Goal: Task Accomplishment & Management: Complete application form

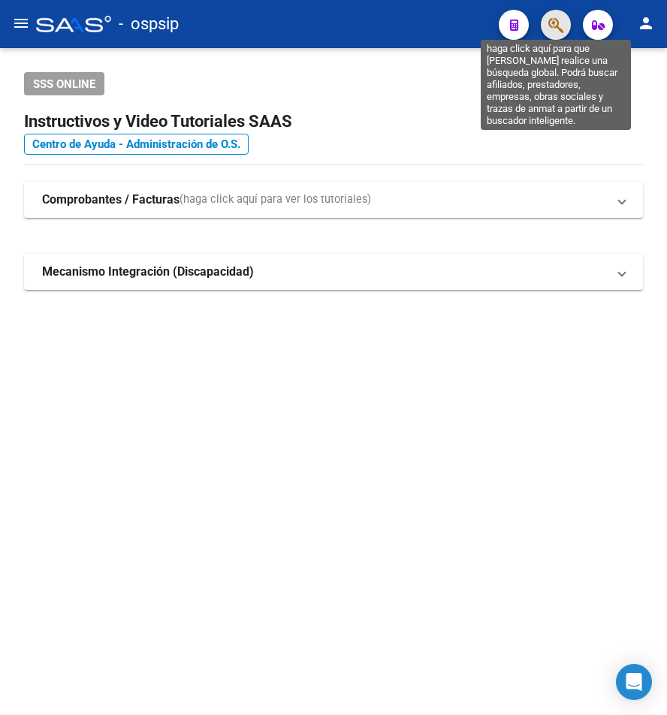
click at [551, 20] on icon "button" at bounding box center [555, 25] width 15 height 17
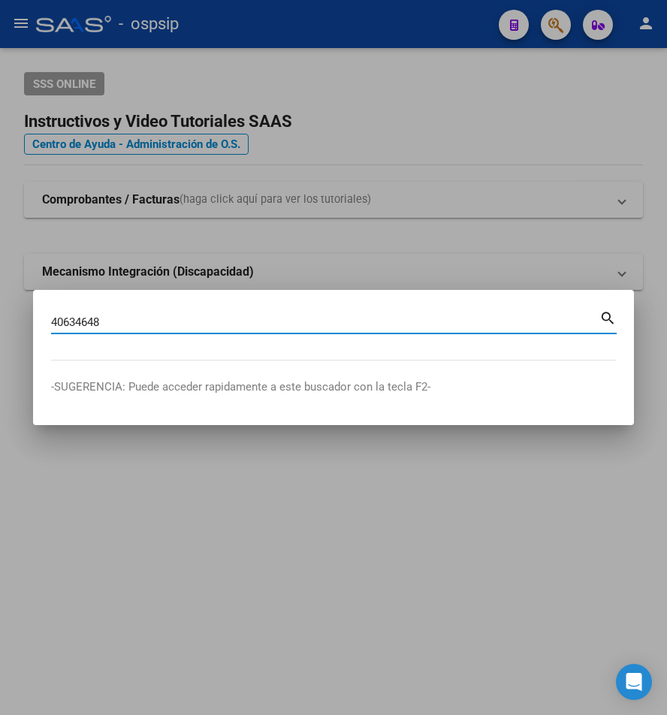
type input "40634648"
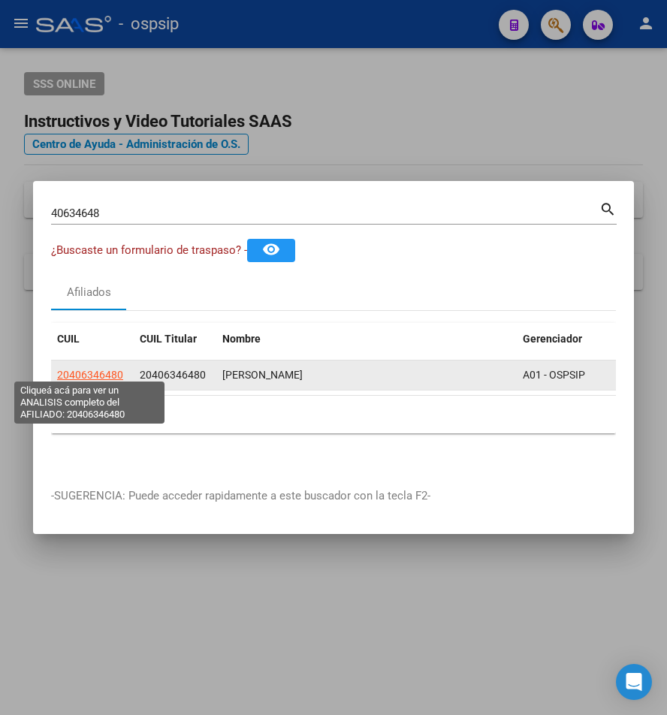
click at [92, 373] on span "20406346480" at bounding box center [90, 375] width 66 height 12
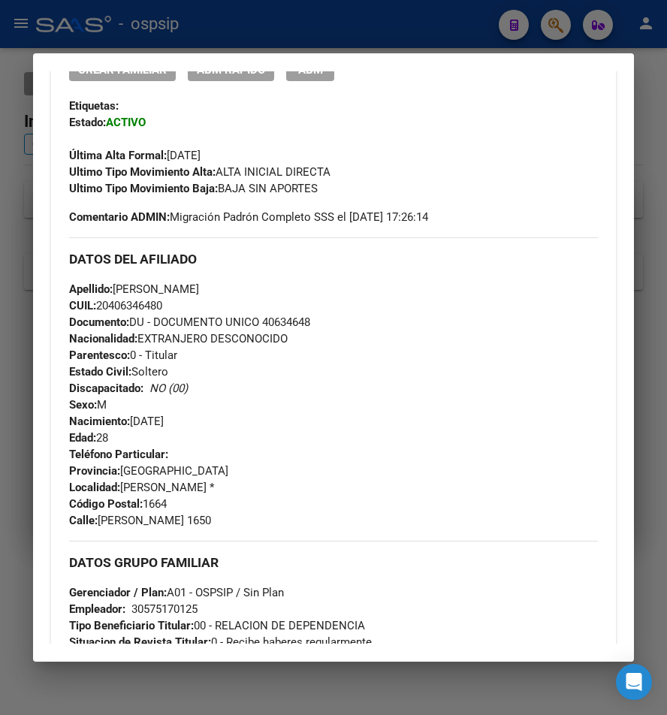
scroll to position [300, 0]
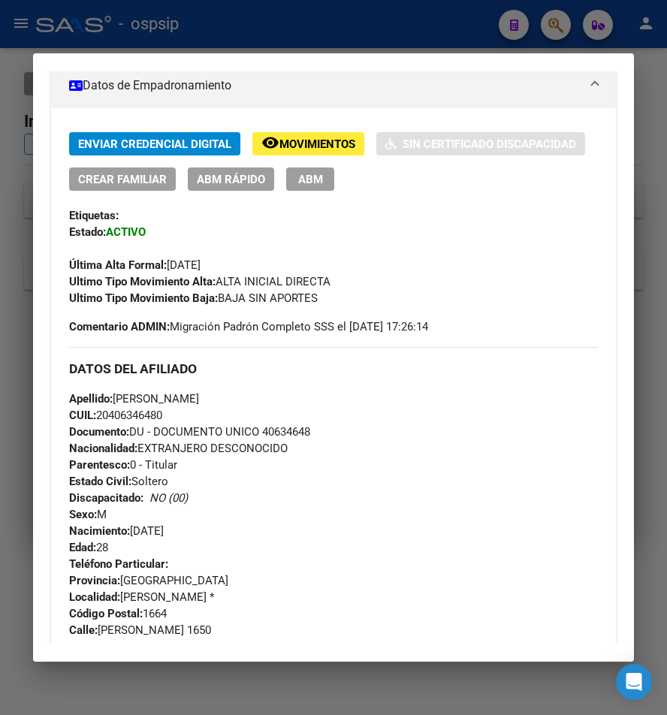
click at [323, 173] on span "ABM" at bounding box center [310, 180] width 25 height 14
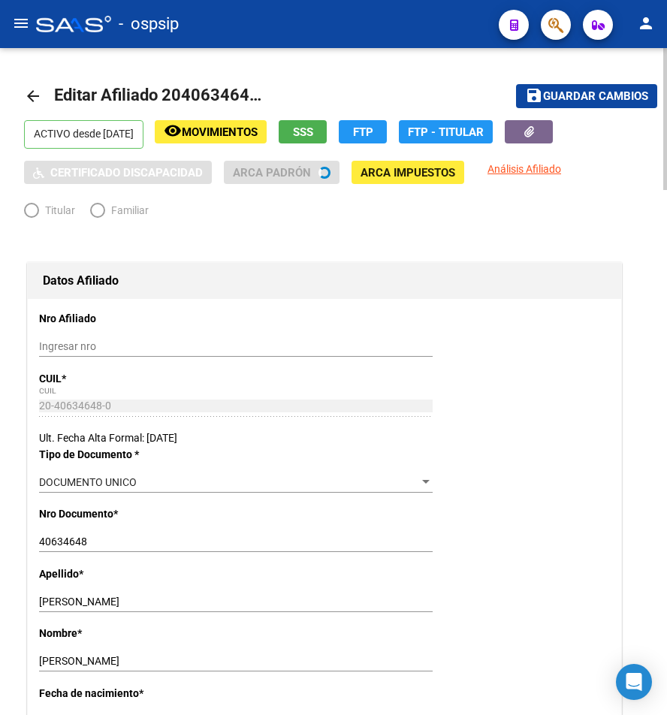
radio input "true"
type input "30-57517012-5"
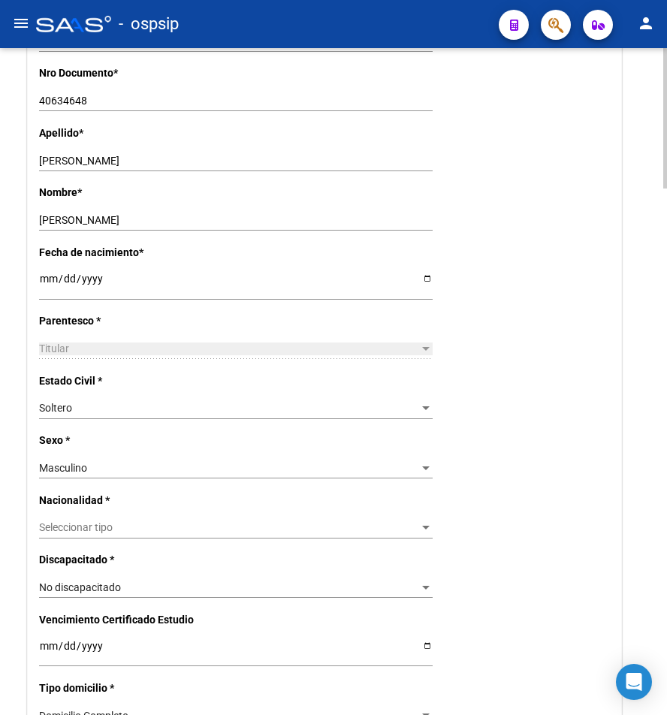
scroll to position [451, 0]
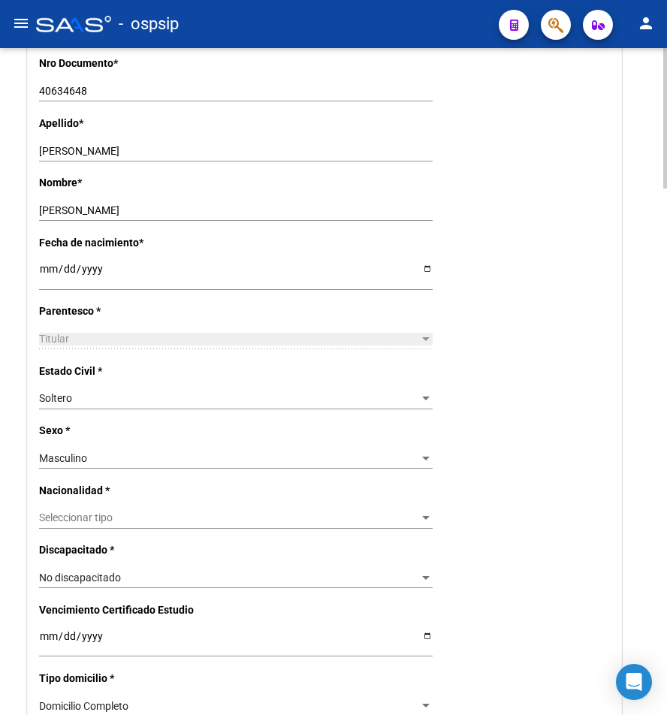
click at [237, 526] on div "Seleccionar tipo Seleccionar tipo" at bounding box center [236, 518] width 394 height 21
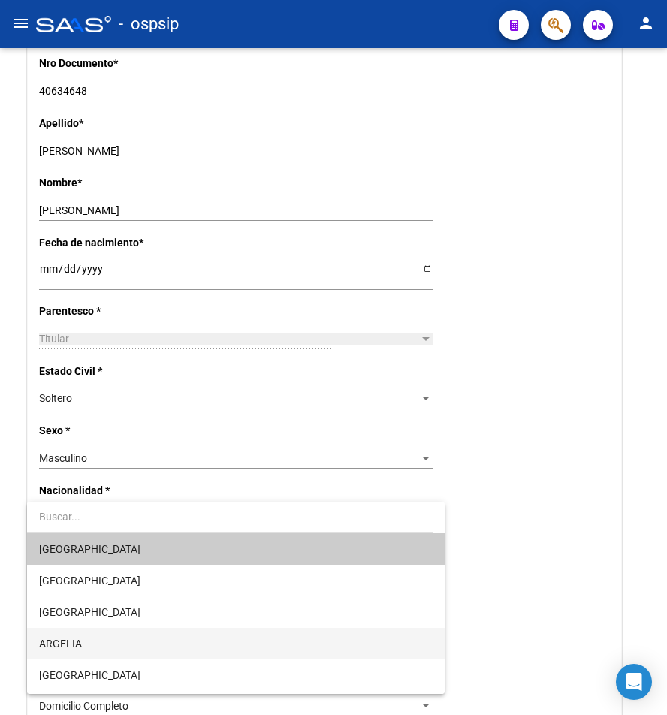
scroll to position [150, 0]
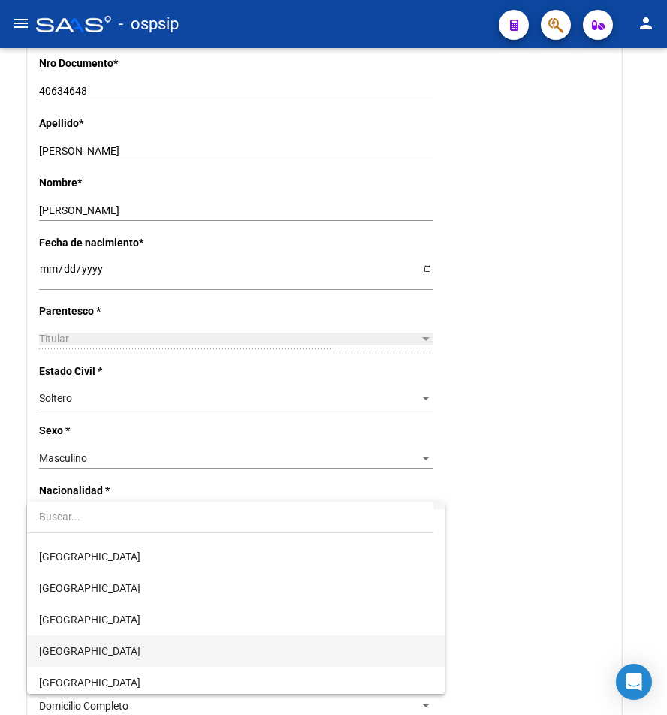
click at [243, 638] on span "[GEOGRAPHIC_DATA]" at bounding box center [236, 651] width 394 height 32
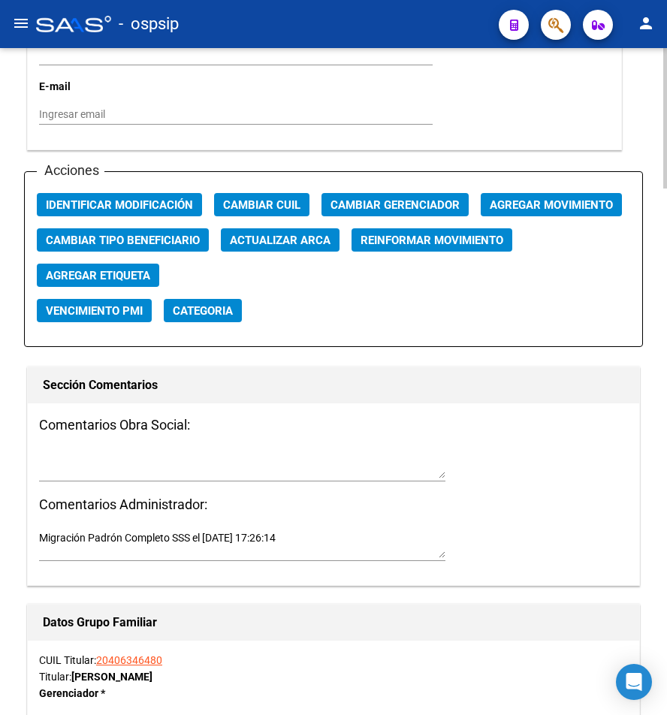
scroll to position [1728, 0]
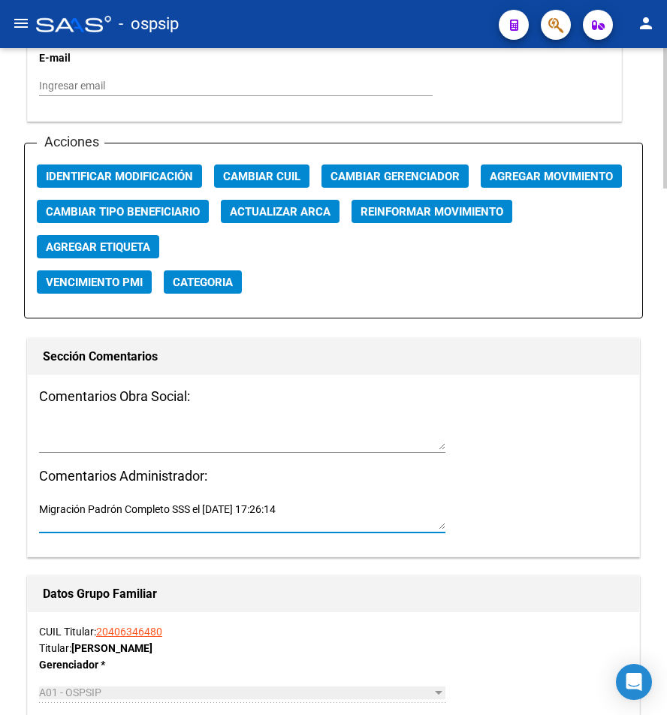
click at [298, 520] on textarea "Migración Padrón Completo SSS el 2022-09-24 17:26:14" at bounding box center [242, 516] width 406 height 29
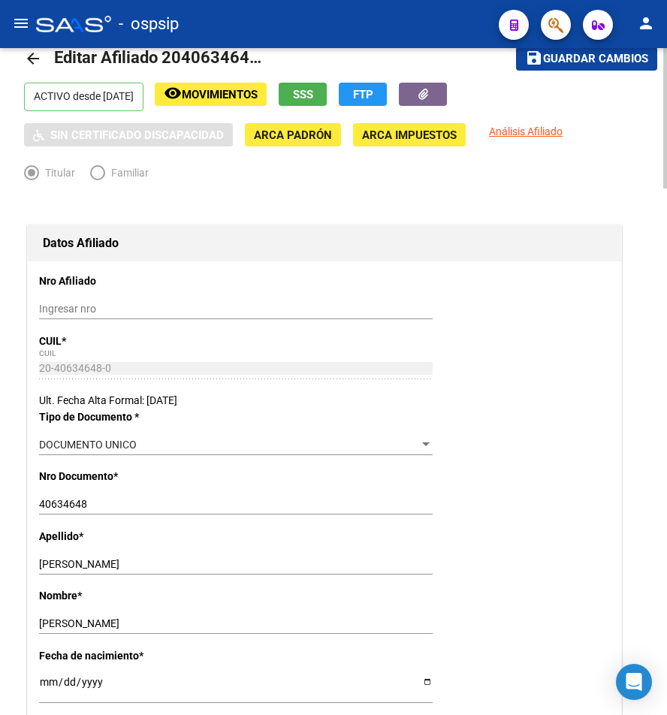
scroll to position [0, 0]
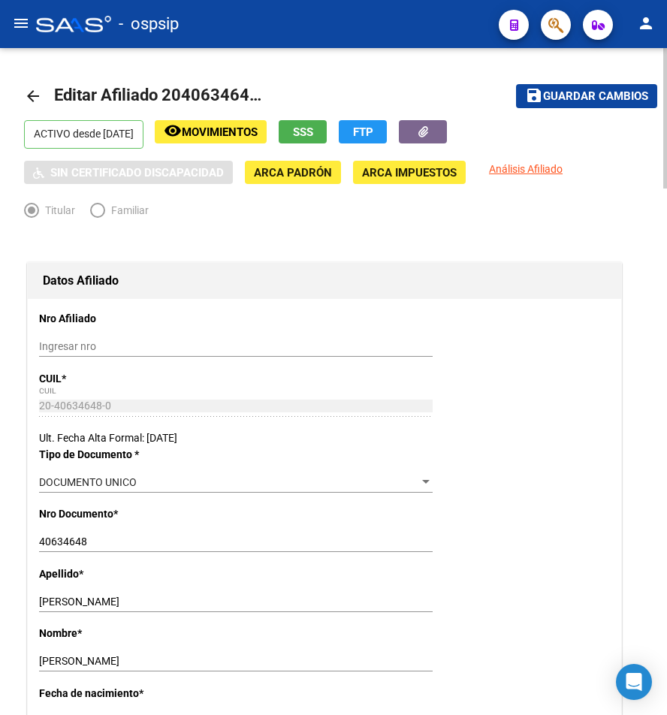
click at [243, 148] on app-afiliado-movimiento "remove_red_eye Movimientos" at bounding box center [211, 134] width 112 height 29
click at [251, 140] on button "remove_red_eye Movimientos" at bounding box center [211, 131] width 112 height 23
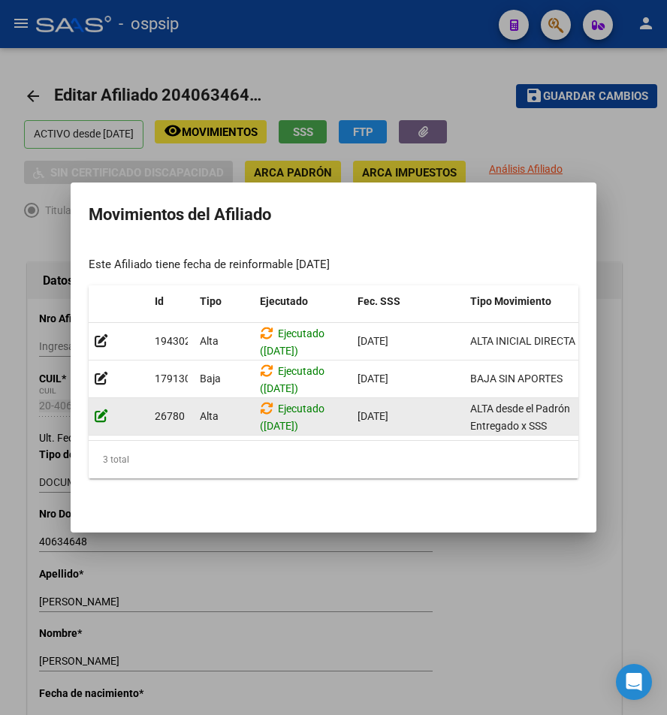
click at [99, 409] on icon at bounding box center [102, 416] width 14 height 14
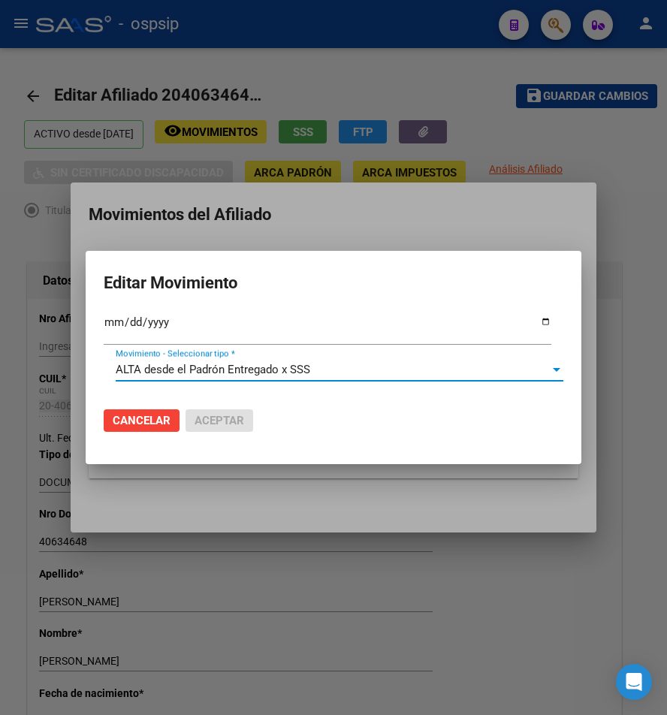
click at [250, 367] on span "ALTA desde el Padrón Entregado x SSS" at bounding box center [213, 370] width 195 height 14
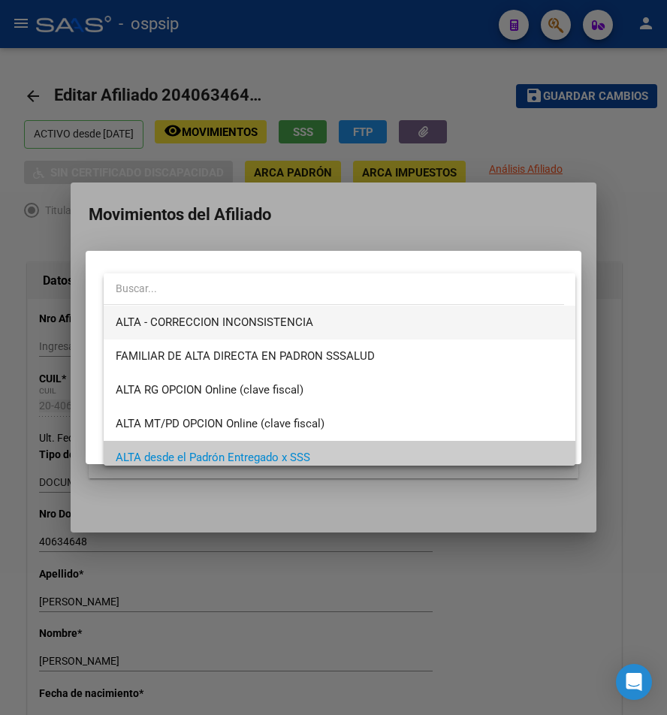
scroll to position [94, 0]
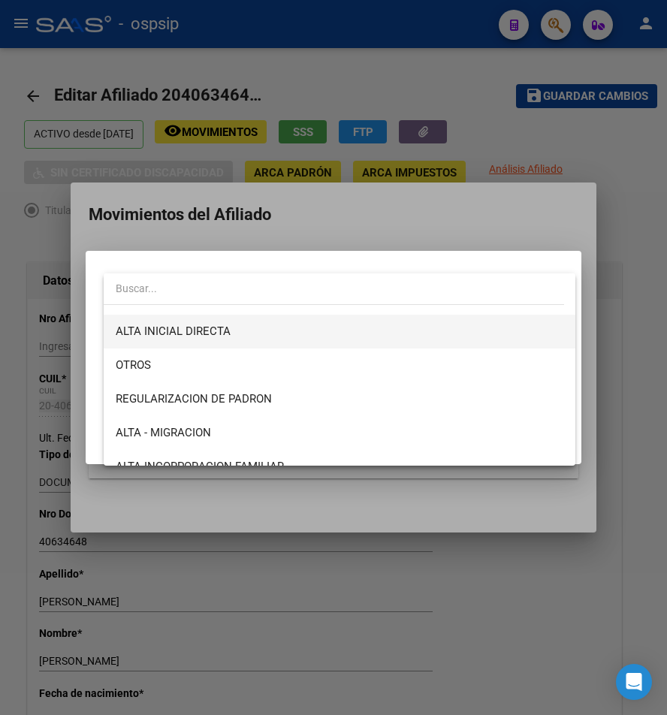
click at [296, 327] on span "ALTA INICIAL DIRECTA" at bounding box center [340, 332] width 448 height 34
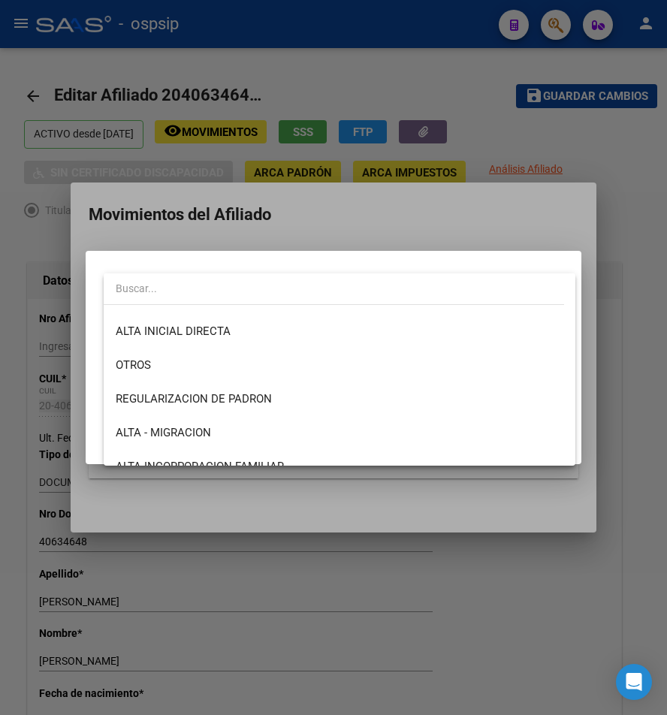
scroll to position [101, 0]
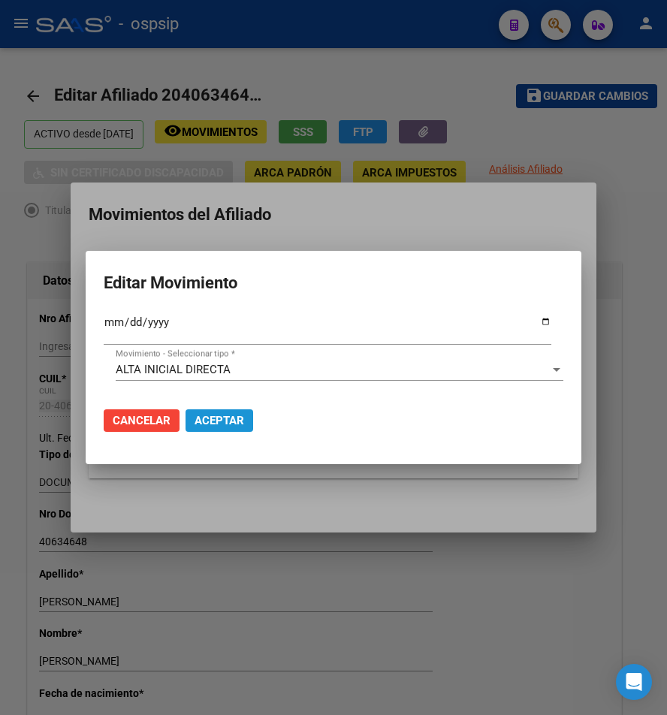
click at [210, 418] on span "Aceptar" at bounding box center [220, 421] width 50 height 14
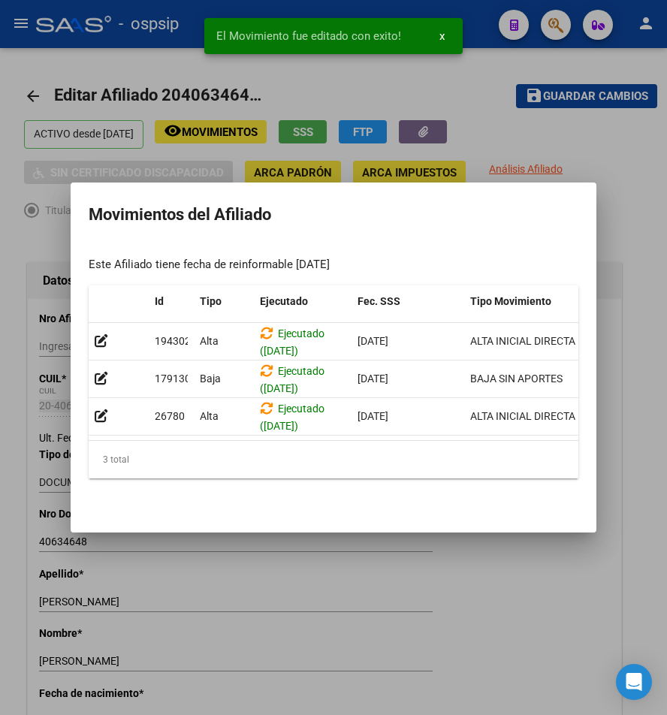
click at [592, 98] on div at bounding box center [333, 357] width 667 height 715
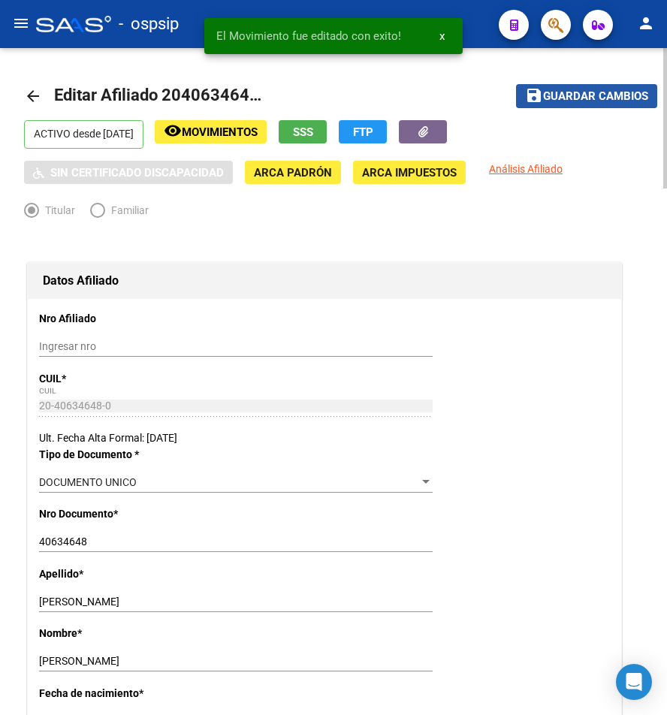
click at [592, 99] on span "Guardar cambios" at bounding box center [595, 97] width 105 height 14
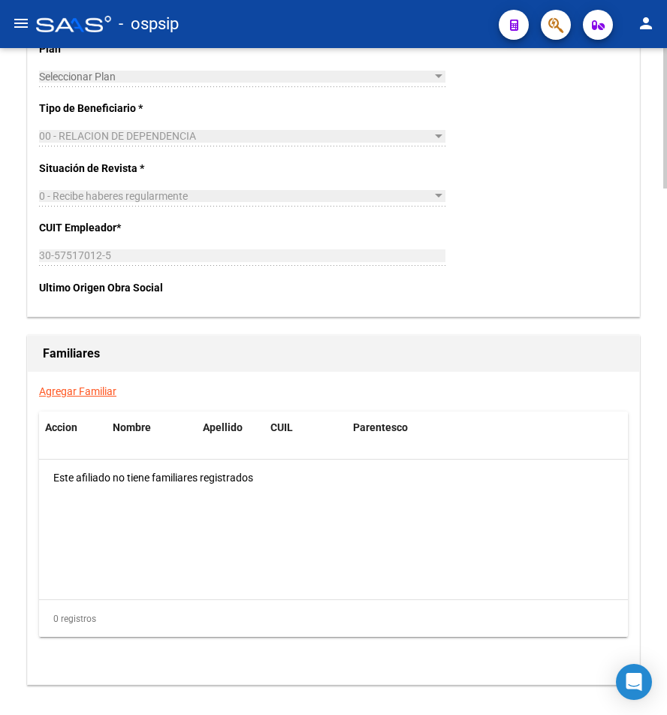
scroll to position [2500, 0]
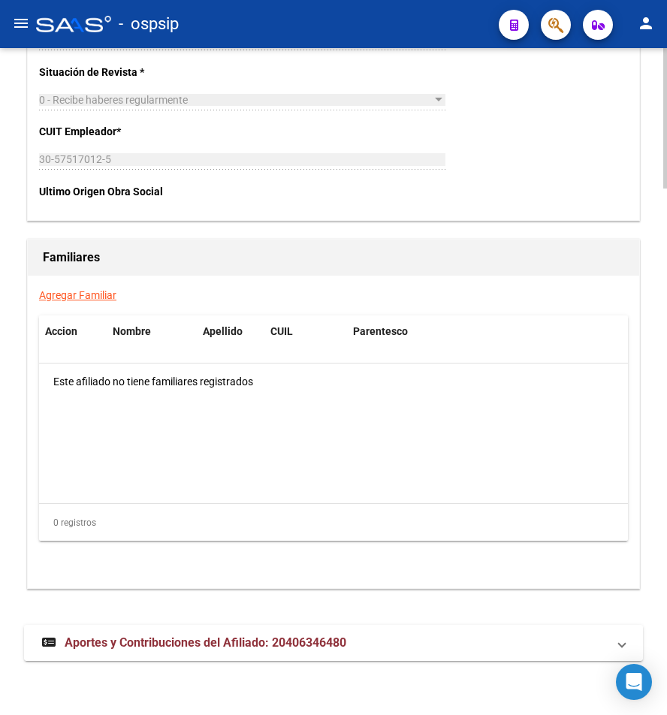
click at [508, 655] on mat-expansion-panel-header "Aportes y Contribuciones del Afiliado: 20406346480" at bounding box center [333, 643] width 619 height 36
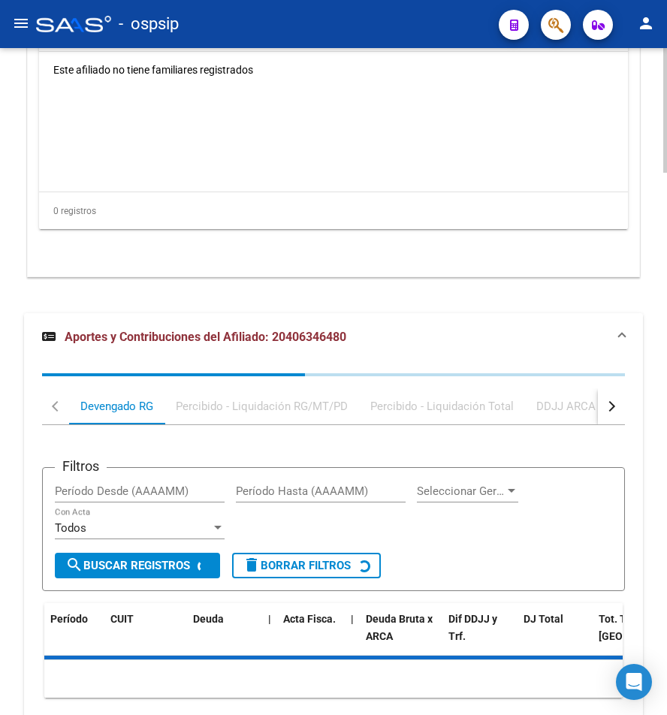
scroll to position [2897, 0]
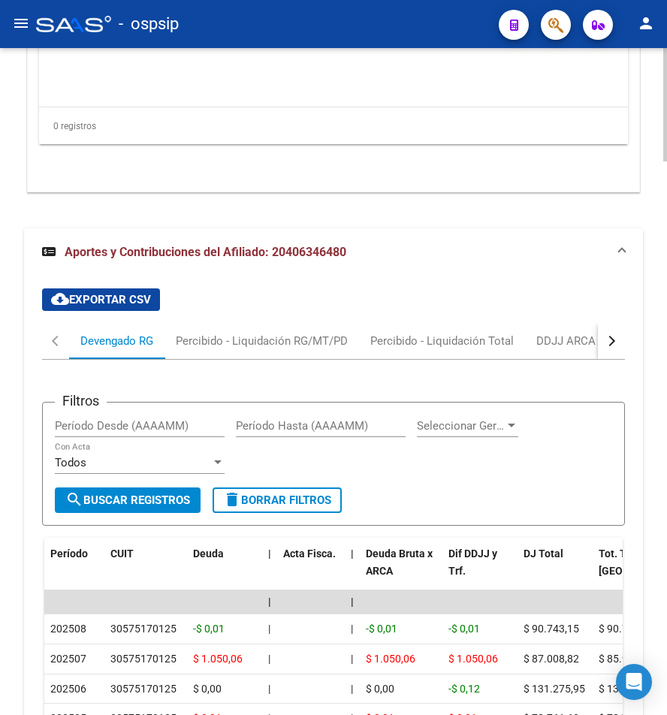
click at [622, 337] on button "button" at bounding box center [611, 341] width 27 height 36
click at [539, 349] on div "ARCA Relaciones Laborales" at bounding box center [520, 341] width 163 height 36
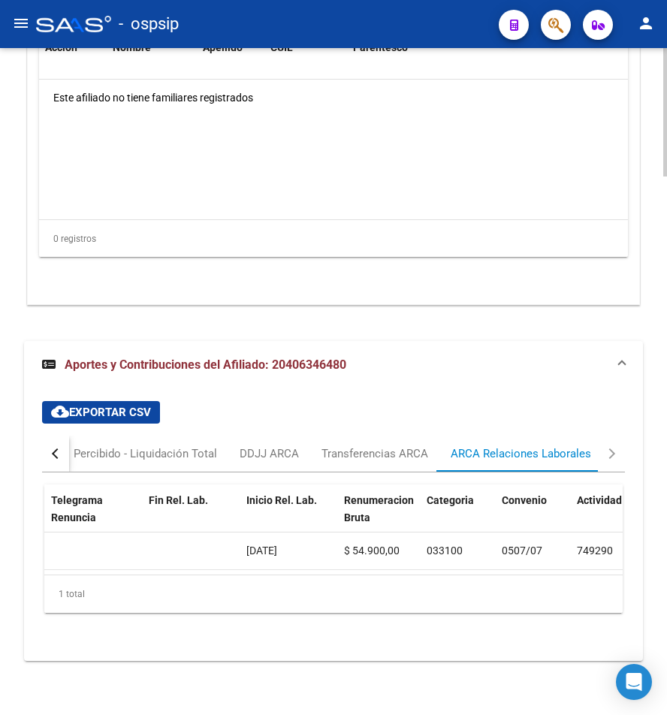
scroll to position [0, 277]
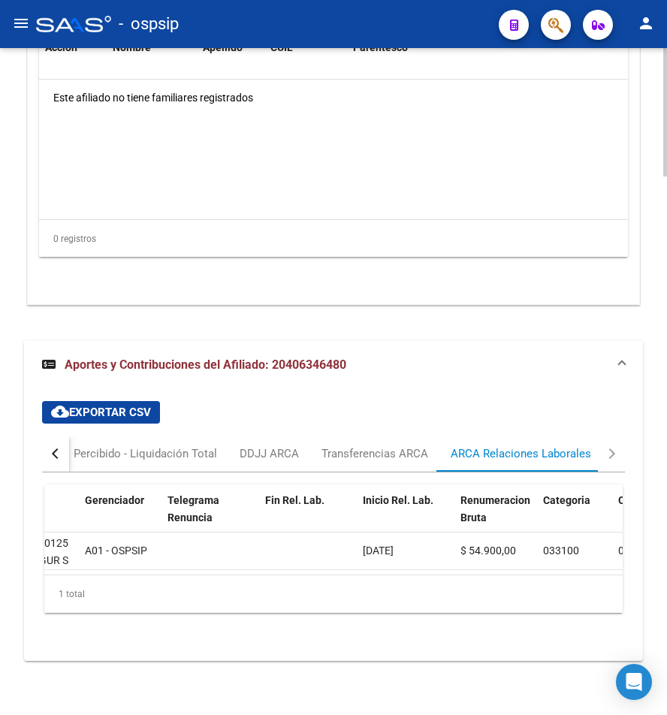
click at [49, 449] on button "button" at bounding box center [55, 454] width 27 height 36
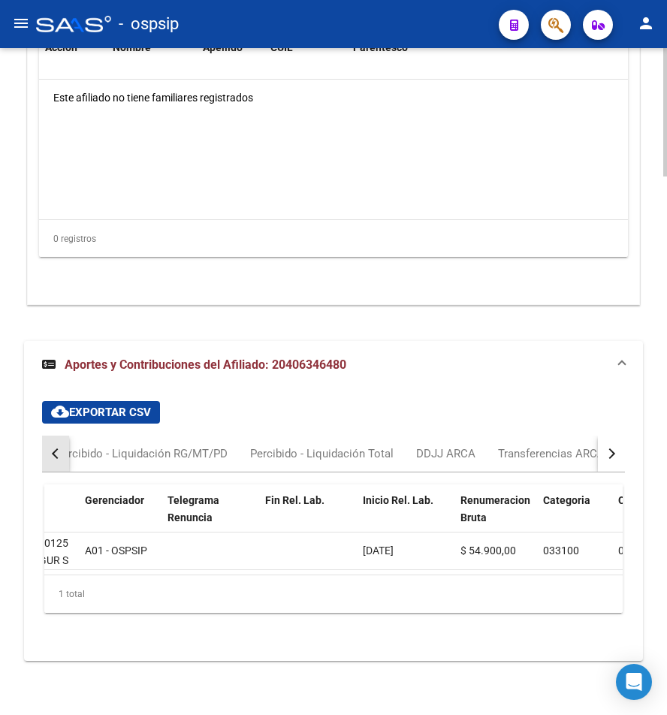
click at [49, 449] on button "button" at bounding box center [55, 454] width 27 height 36
click at [102, 448] on div "Devengado RG" at bounding box center [116, 453] width 73 height 17
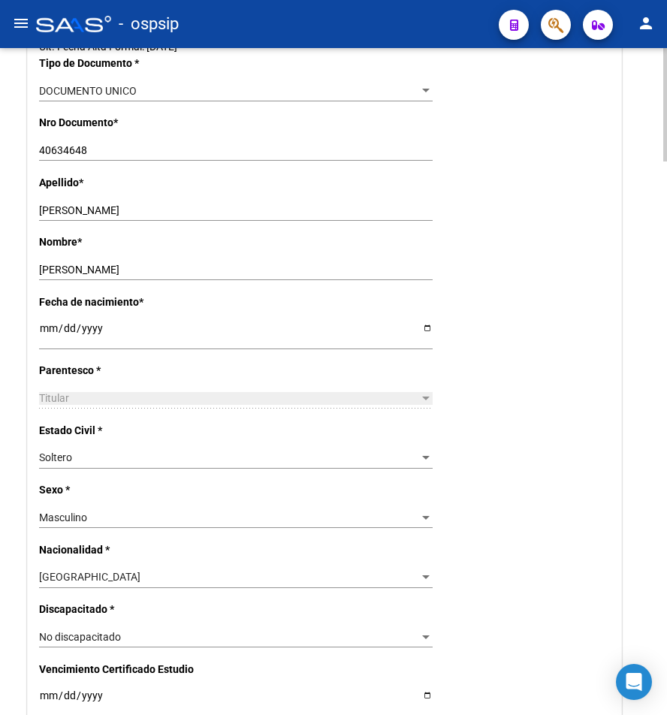
scroll to position [0, 0]
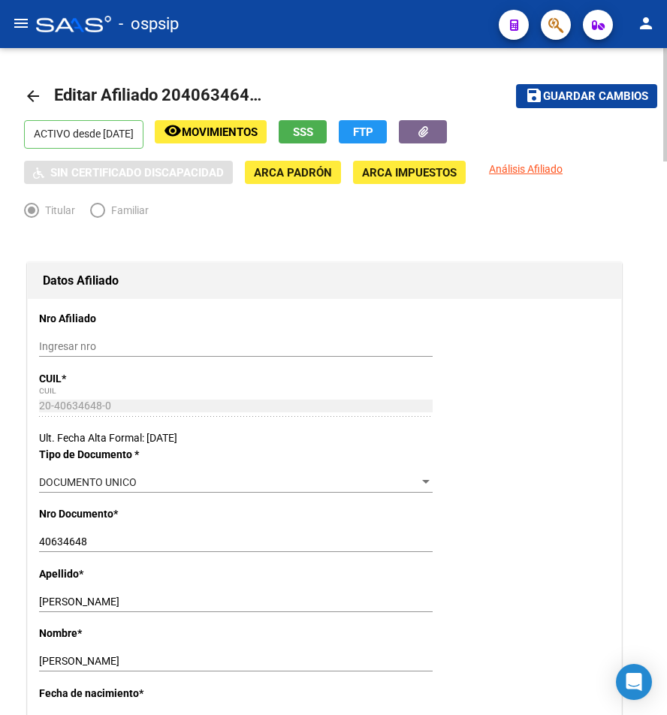
click at [26, 90] on mat-icon "arrow_back" at bounding box center [33, 96] width 18 height 18
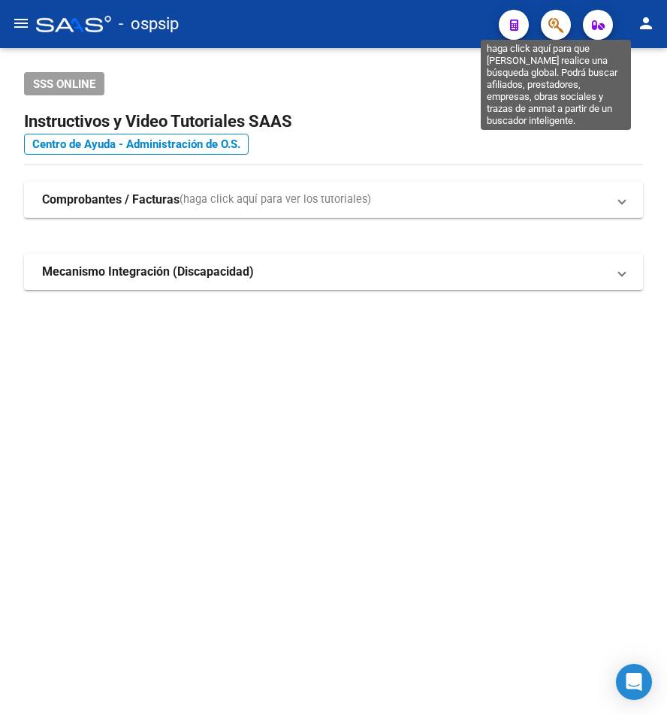
click at [560, 29] on icon "button" at bounding box center [555, 25] width 15 height 17
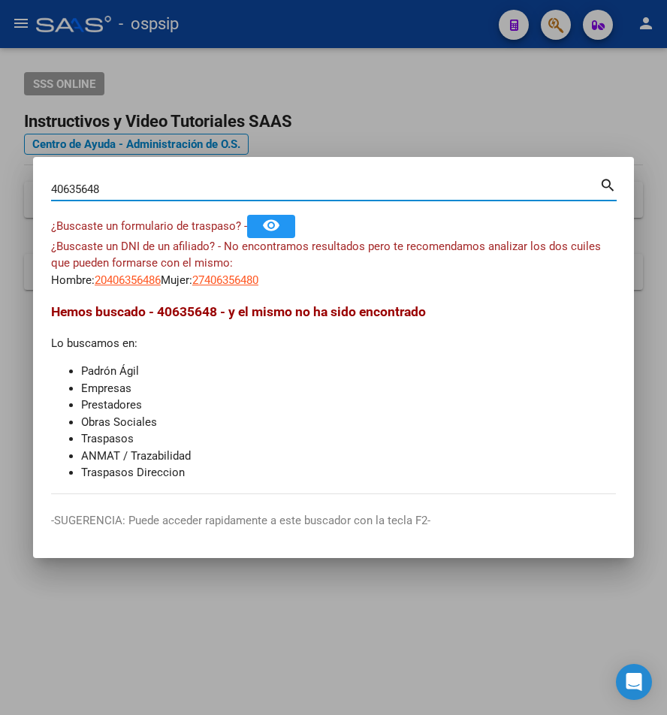
click at [81, 189] on input "40635648" at bounding box center [325, 190] width 548 height 14
type input "40634648"
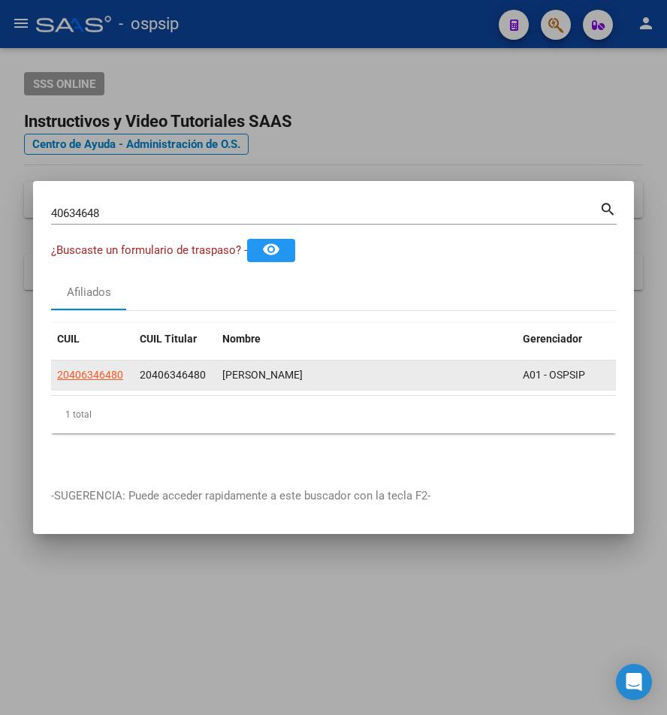
click at [97, 361] on datatable-body-cell "20406346480" at bounding box center [92, 375] width 83 height 29
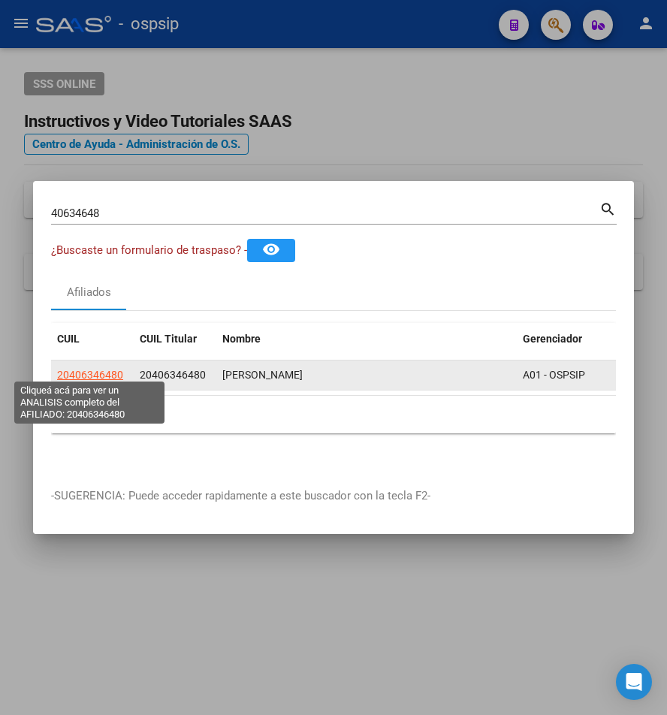
click at [95, 361] on datatable-body-cell "20406346480" at bounding box center [92, 375] width 83 height 29
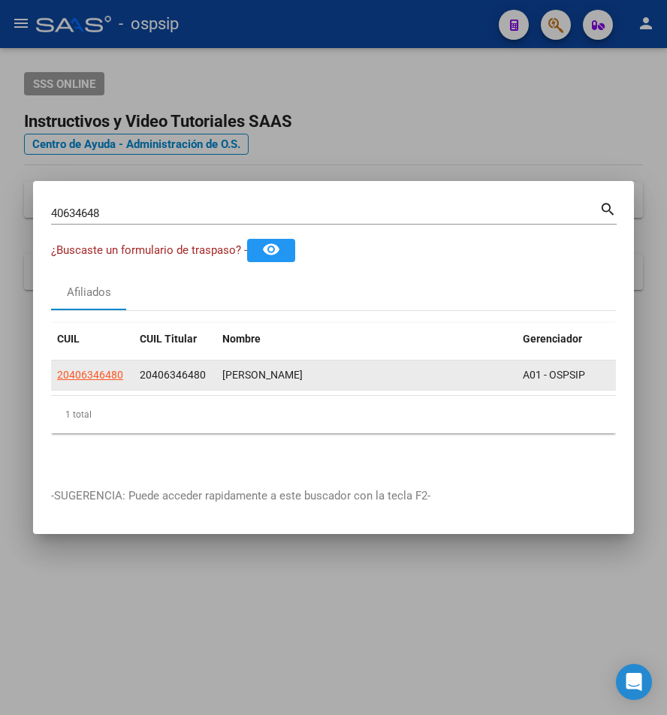
click at [95, 361] on datatable-body-cell "20406346480" at bounding box center [92, 375] width 83 height 29
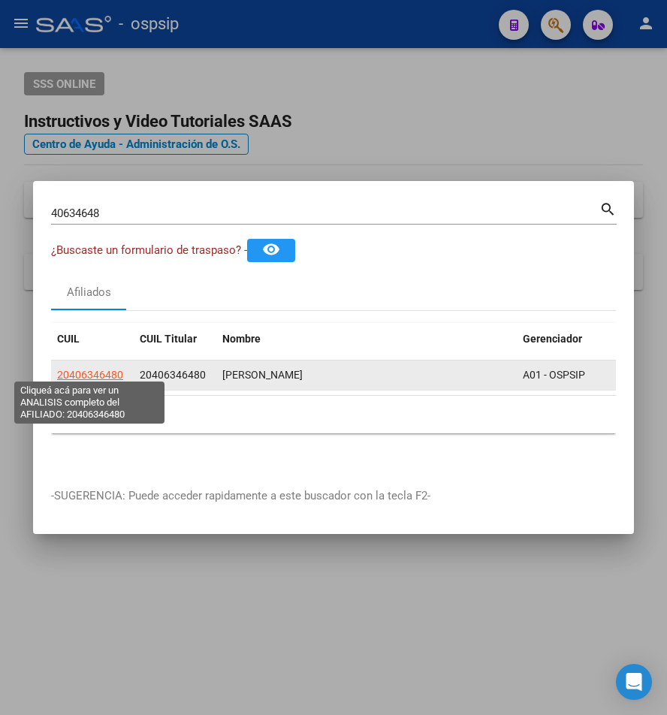
click at [95, 369] on span "20406346480" at bounding box center [90, 375] width 66 height 12
copy span "20406346480"
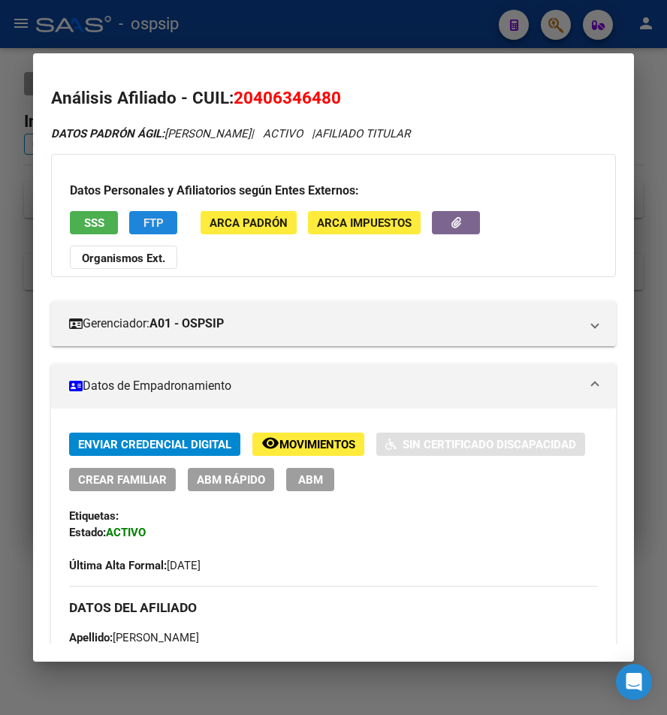
click at [156, 228] on span "FTP" at bounding box center [153, 223] width 20 height 14
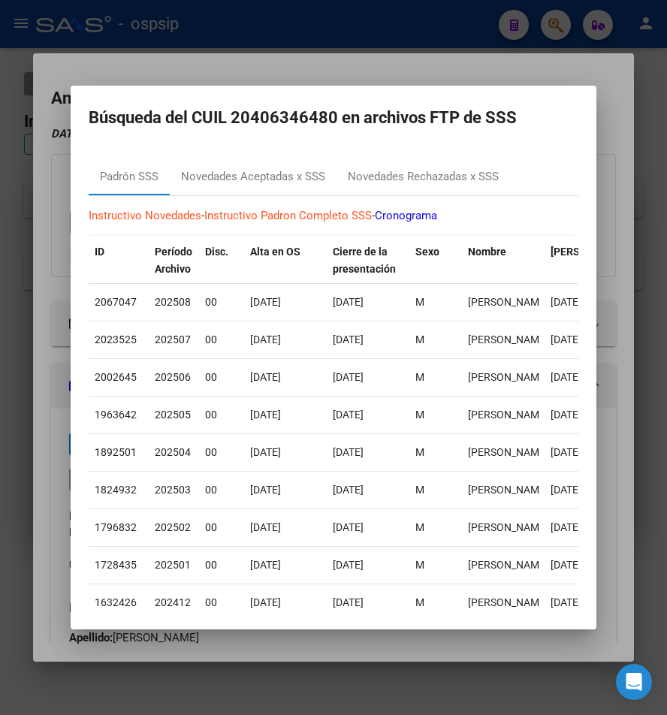
click at [559, 75] on div at bounding box center [333, 357] width 667 height 715
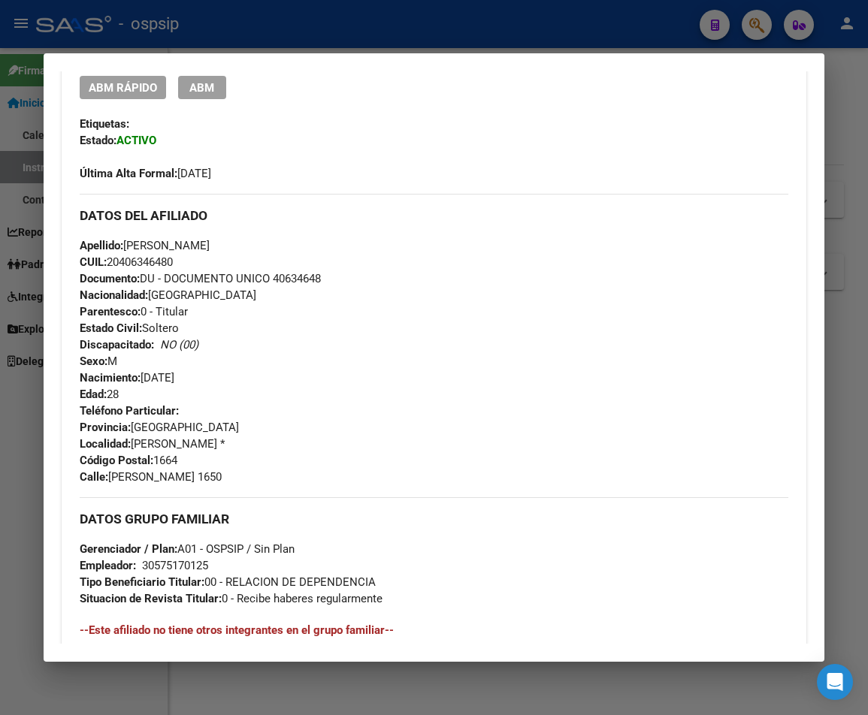
scroll to position [150, 0]
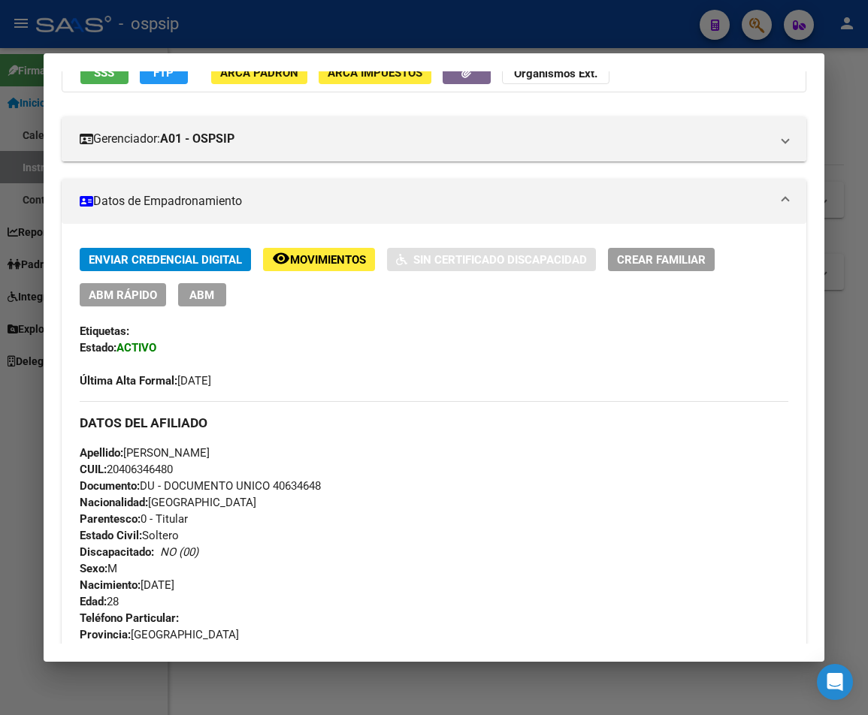
drag, startPoint x: 213, startPoint y: 294, endPoint x: 220, endPoint y: 301, distance: 9.6
click at [214, 300] on button "ABM" at bounding box center [202, 294] width 48 height 23
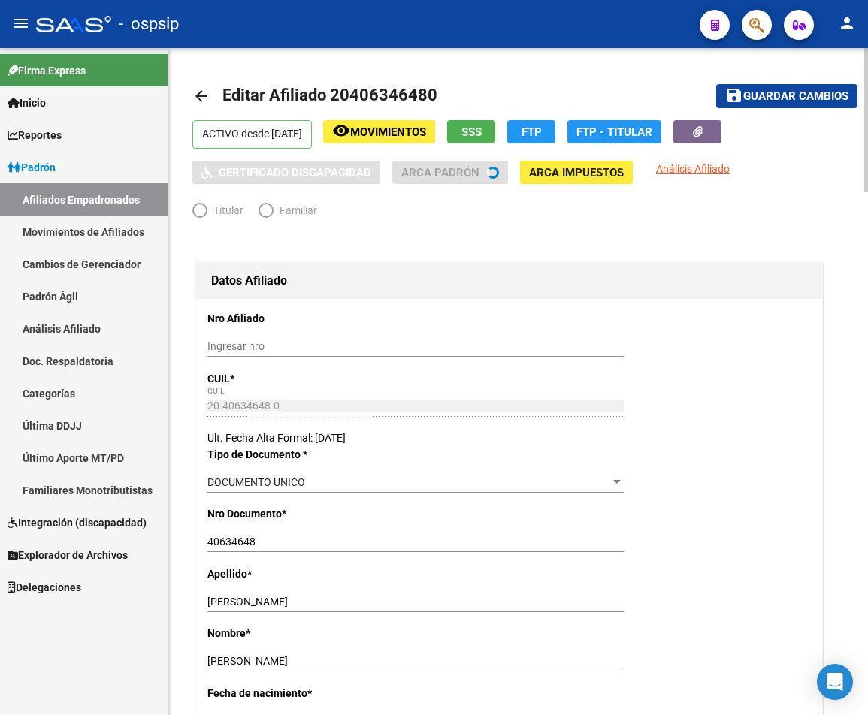
radio input "true"
type input "30-57517012-5"
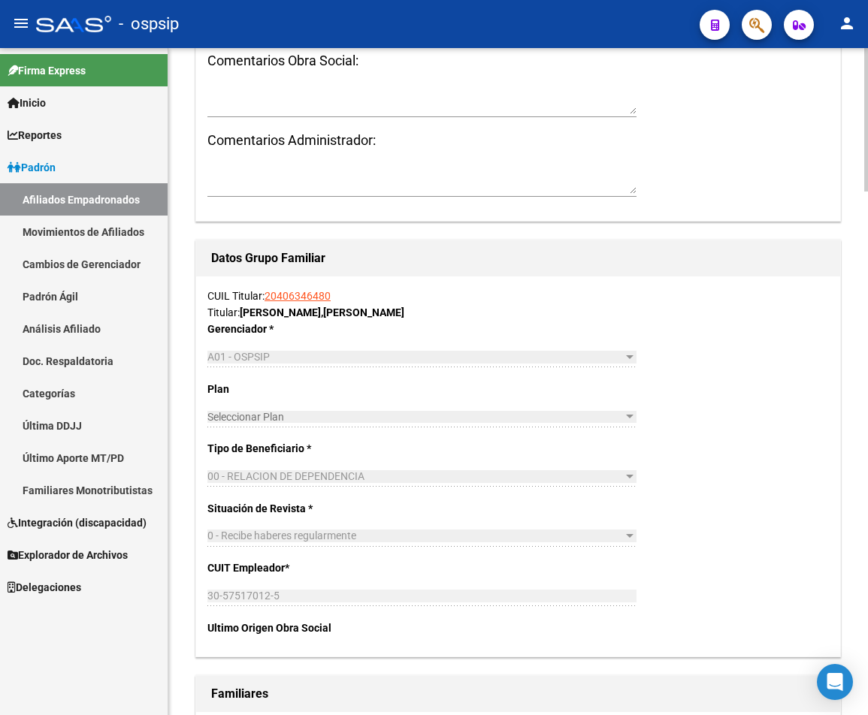
scroll to position [2441, 0]
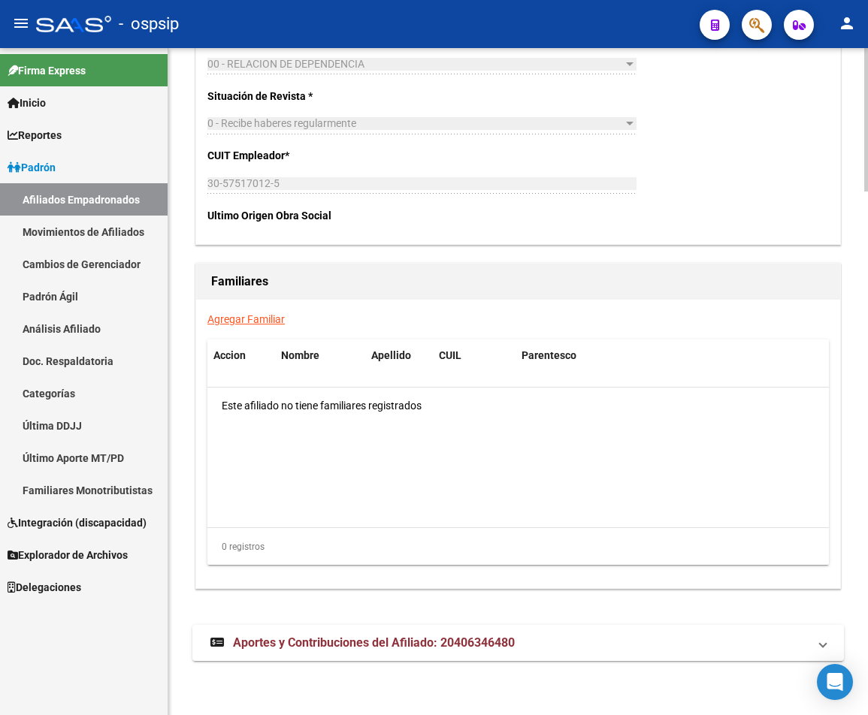
click at [257, 326] on div "Agregar Familiar Accion Nombre Apellido CUIL Parentesco Este afiliado no tiene …" at bounding box center [518, 444] width 644 height 288
click at [264, 324] on link "Agregar Familiar" at bounding box center [245, 319] width 77 height 12
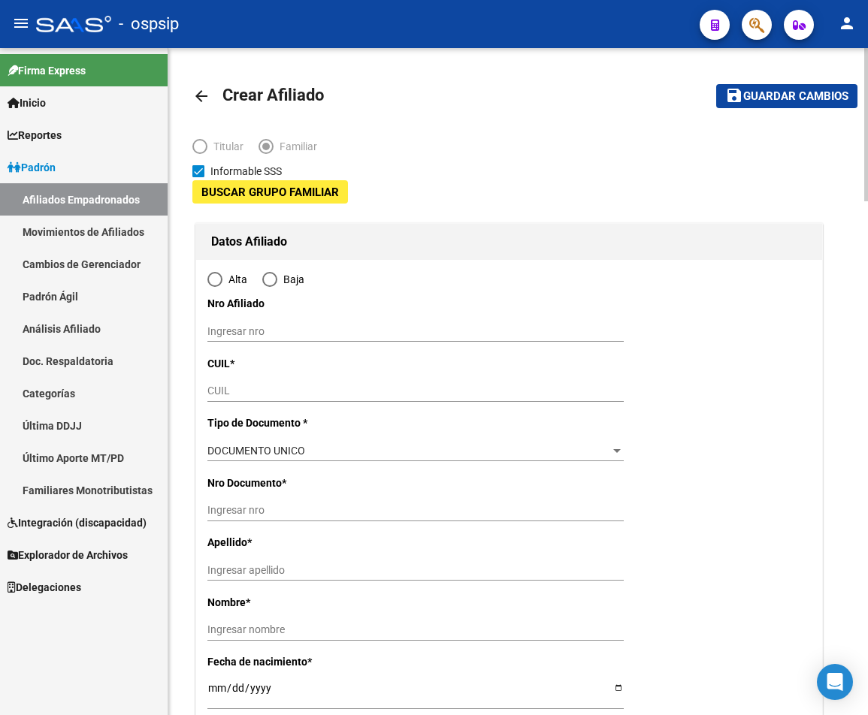
type input "30-57517012-5"
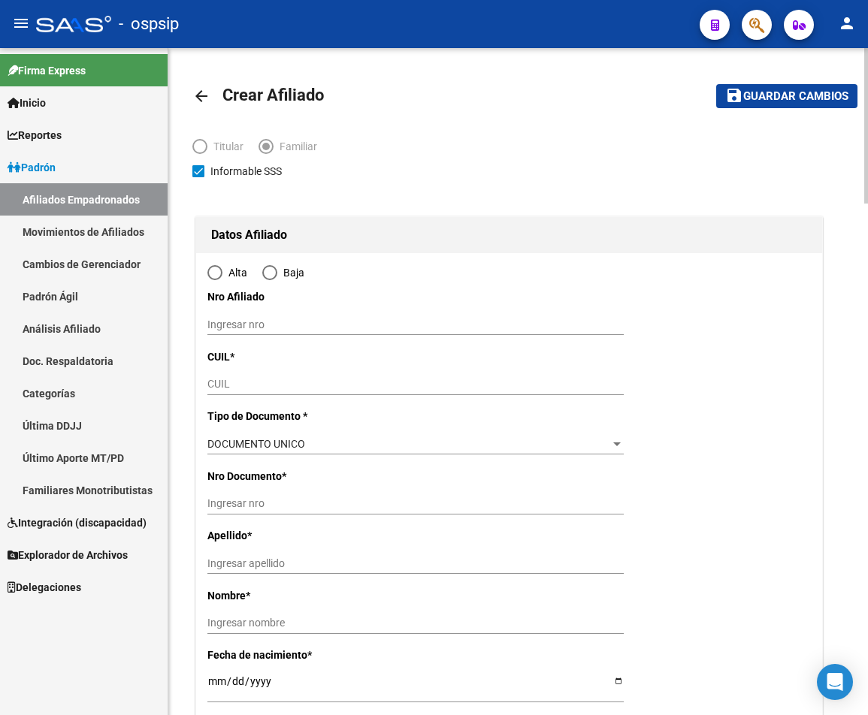
type input "[PERSON_NAME] *"
type input "1664"
type input "SARMIENTO"
type input "1650"
radio input "true"
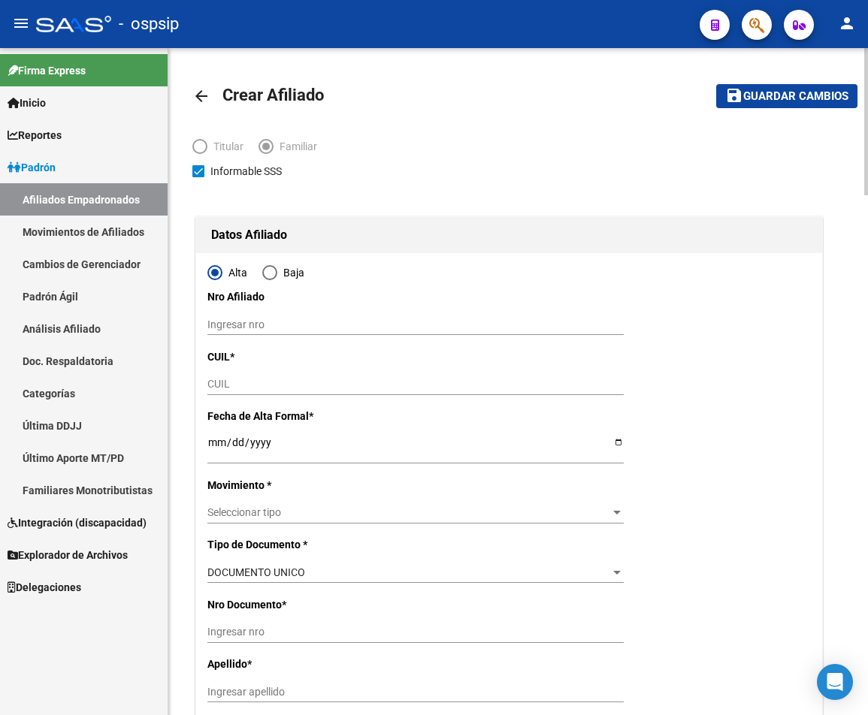
type input "30-57517012-5"
click at [280, 323] on input "Ingresar nro" at bounding box center [415, 324] width 416 height 13
click at [308, 388] on input "CUIL" at bounding box center [415, 384] width 416 height 13
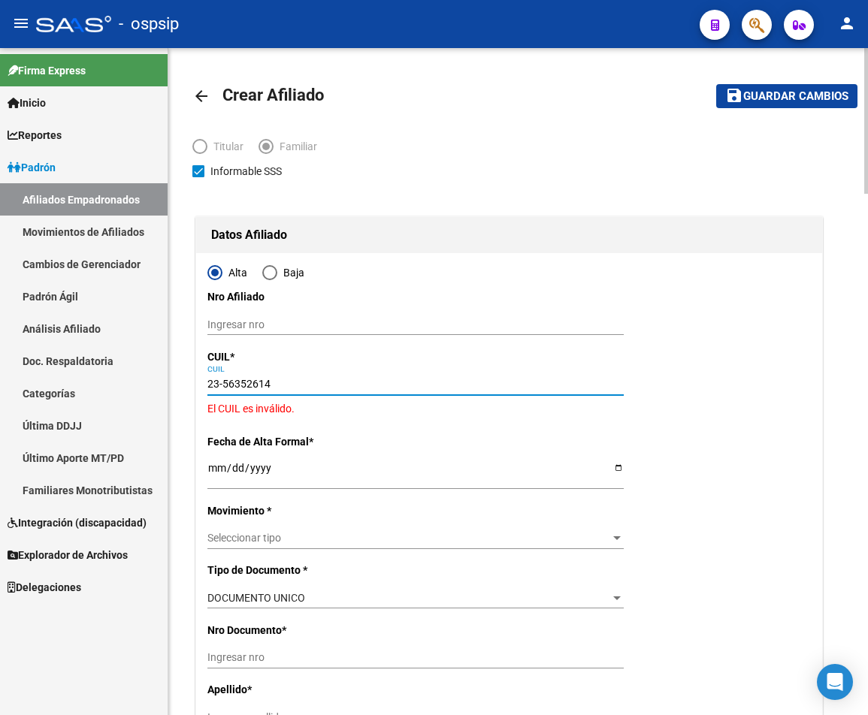
type input "23-56352614-9"
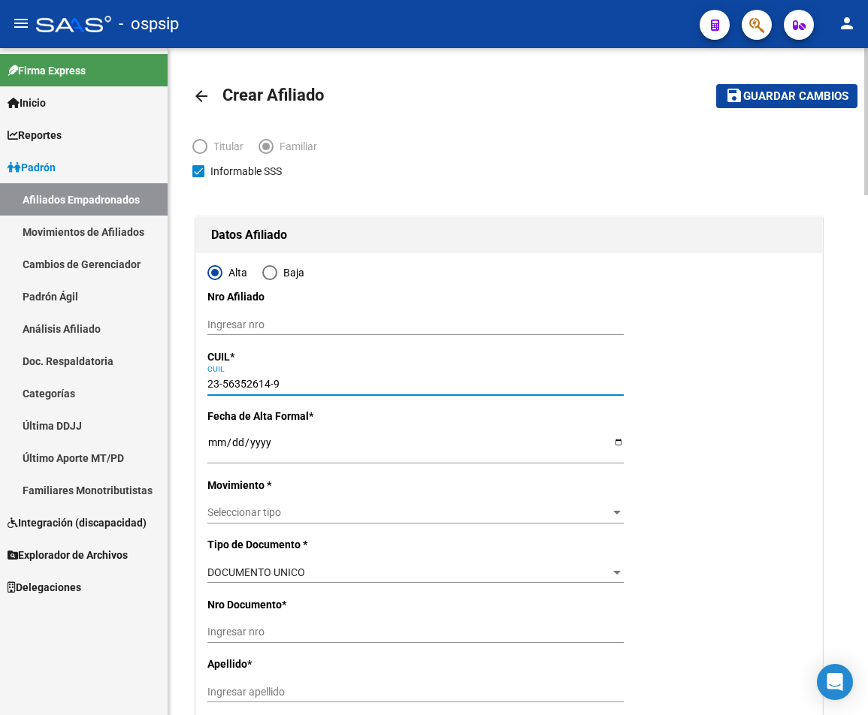
type input "56352614"
type input "OJEDA UGARTE"
type input "RAMIRO"
type input "2017-06-05"
type input "BECCAR"
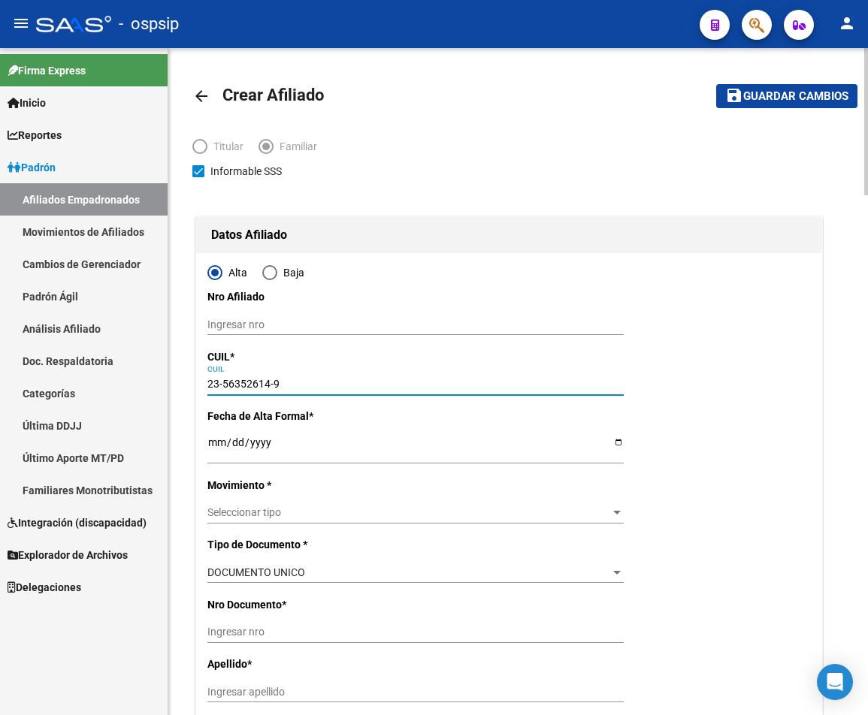
type input "1643"
type input "RIOBAMBA"
type input "1528"
type input "23-56352614-9"
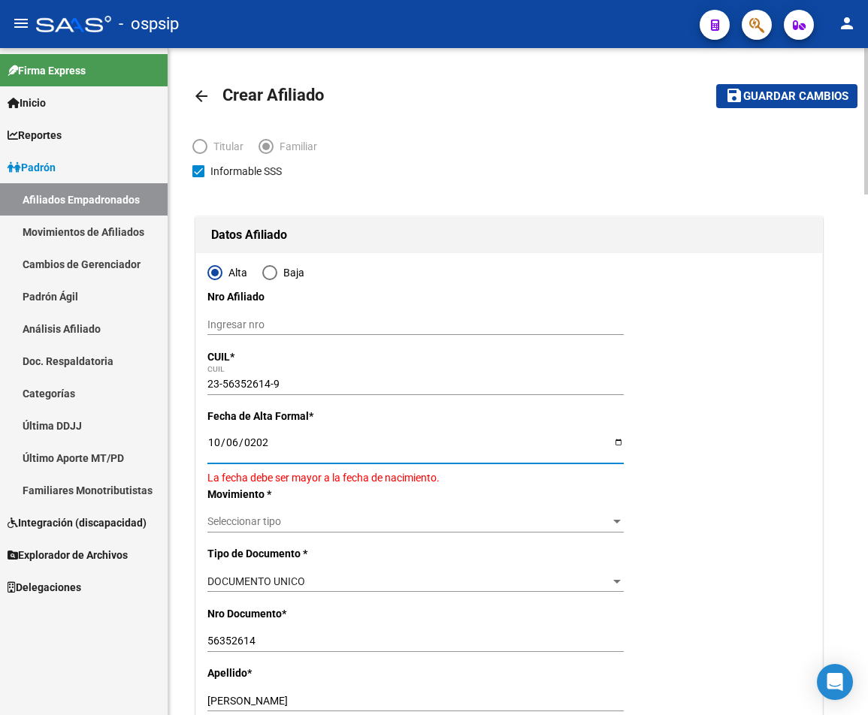
type input "2025-10-06"
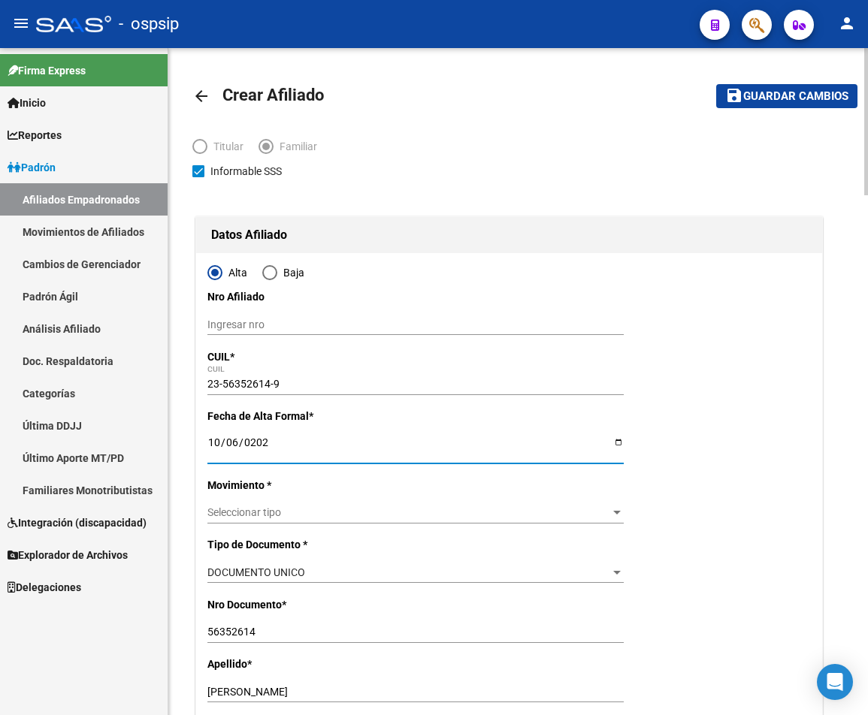
click at [328, 515] on span "Seleccionar tipo" at bounding box center [408, 512] width 403 height 13
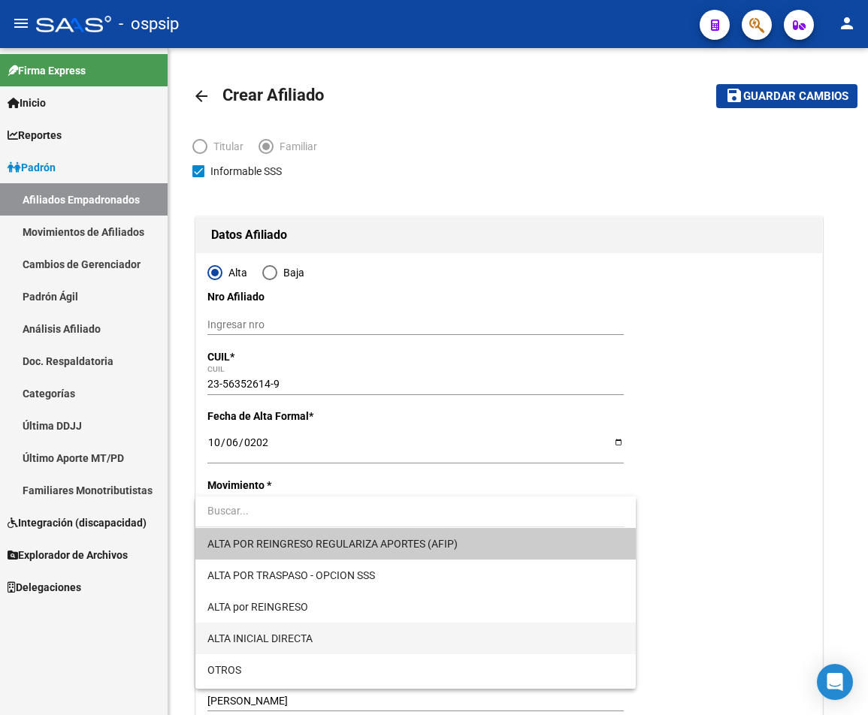
click at [376, 626] on span "ALTA INICIAL DIRECTA" at bounding box center [415, 639] width 416 height 32
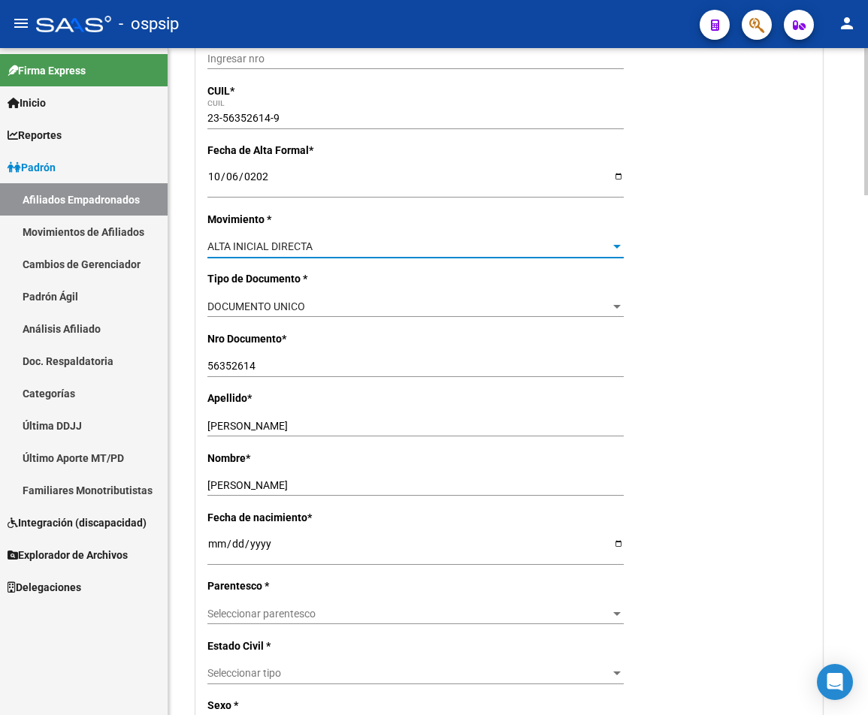
scroll to position [300, 0]
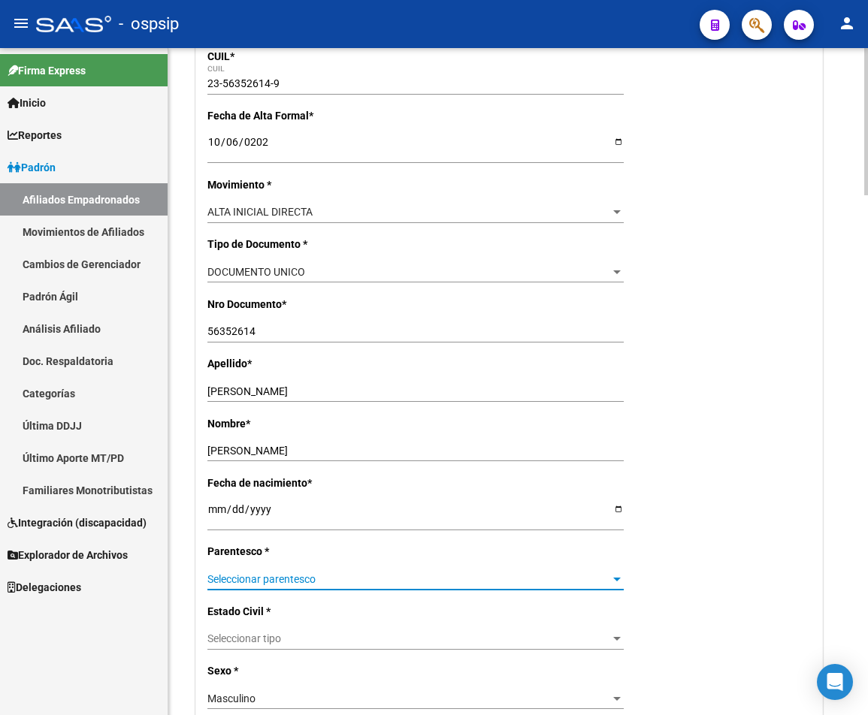
click at [384, 577] on span "Seleccionar parentesco" at bounding box center [408, 579] width 403 height 13
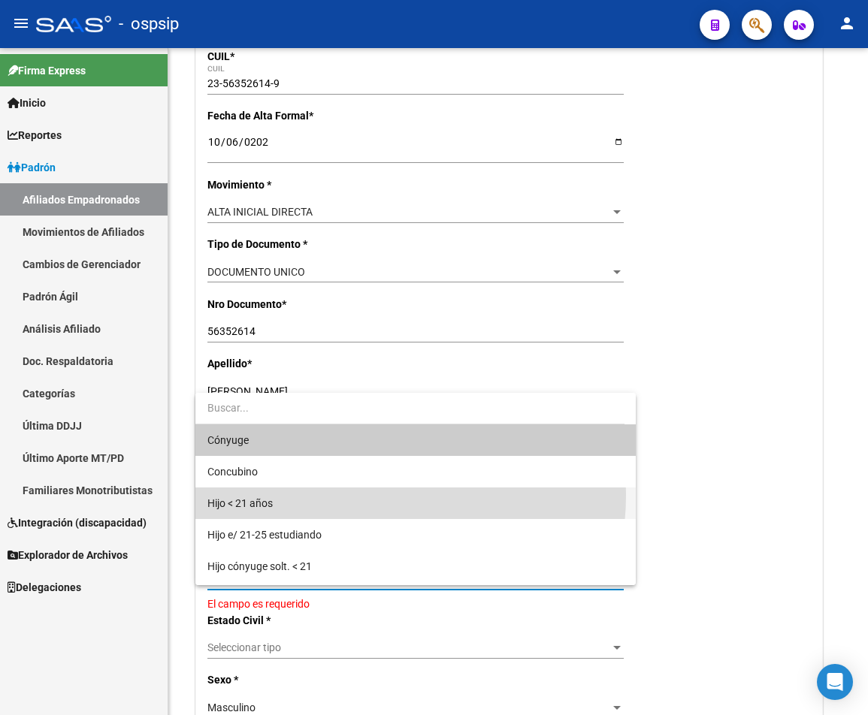
click at [355, 495] on span "Hijo < 21 años" at bounding box center [415, 504] width 416 height 32
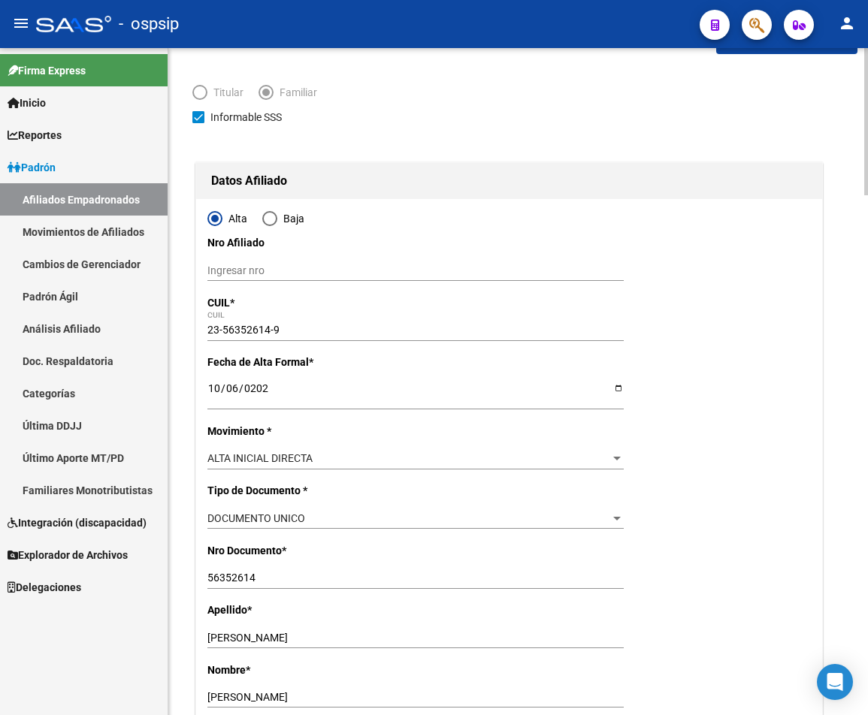
scroll to position [0, 0]
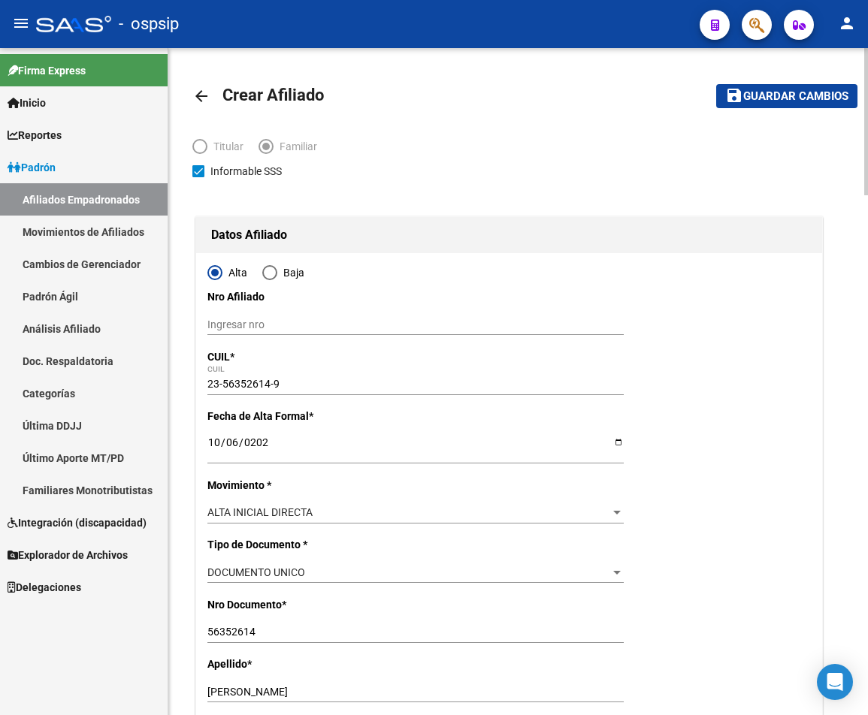
click at [644, 101] on span "Guardar cambios" at bounding box center [795, 97] width 105 height 14
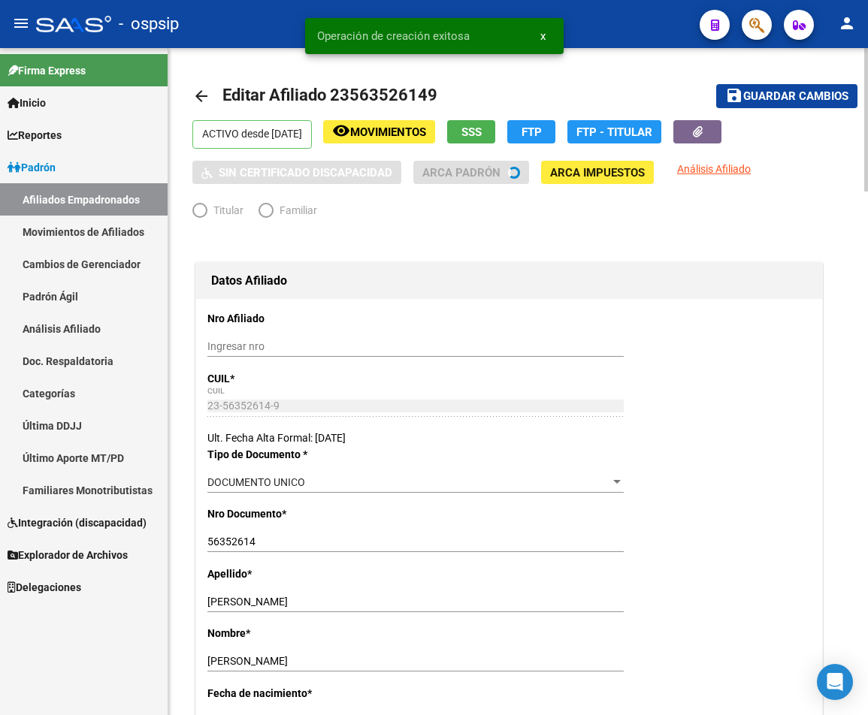
radio input "true"
type input "30-57517012-5"
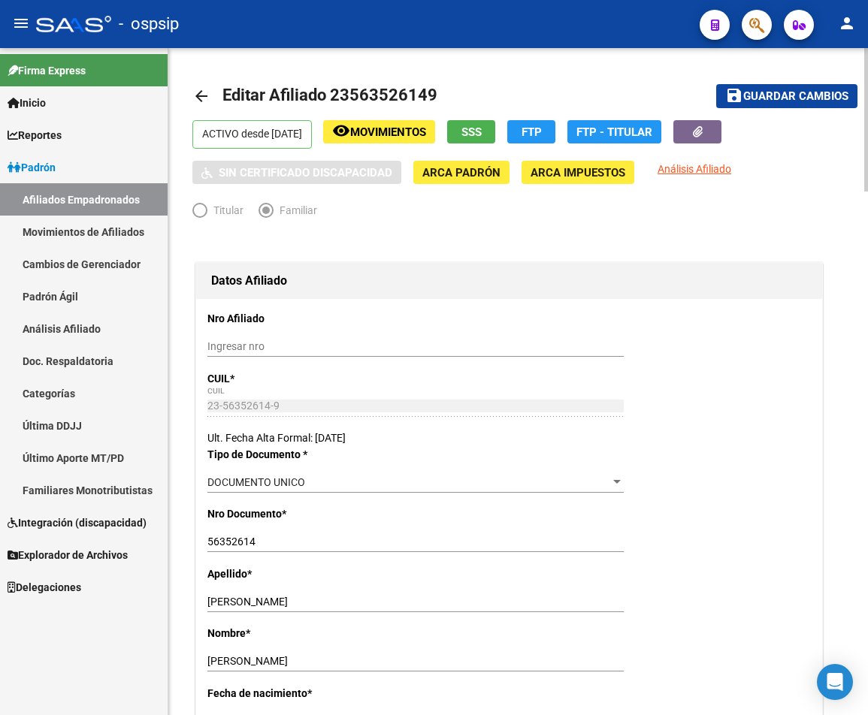
click at [438, 222] on div "Titular Familiar" at bounding box center [508, 214] width 633 height 24
click at [644, 94] on span "Guardar cambios" at bounding box center [795, 97] width 105 height 14
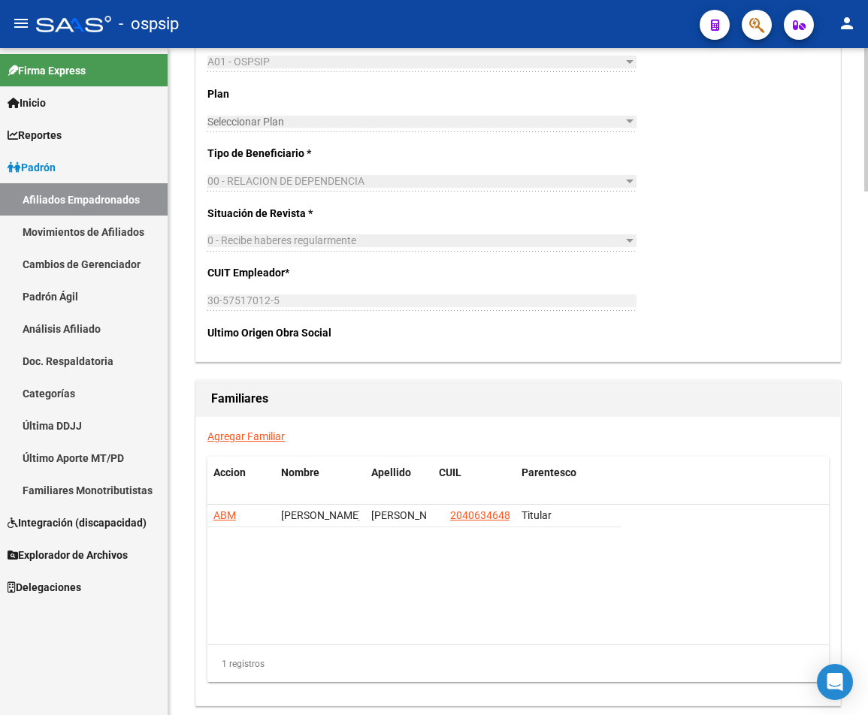
scroll to position [2329, 0]
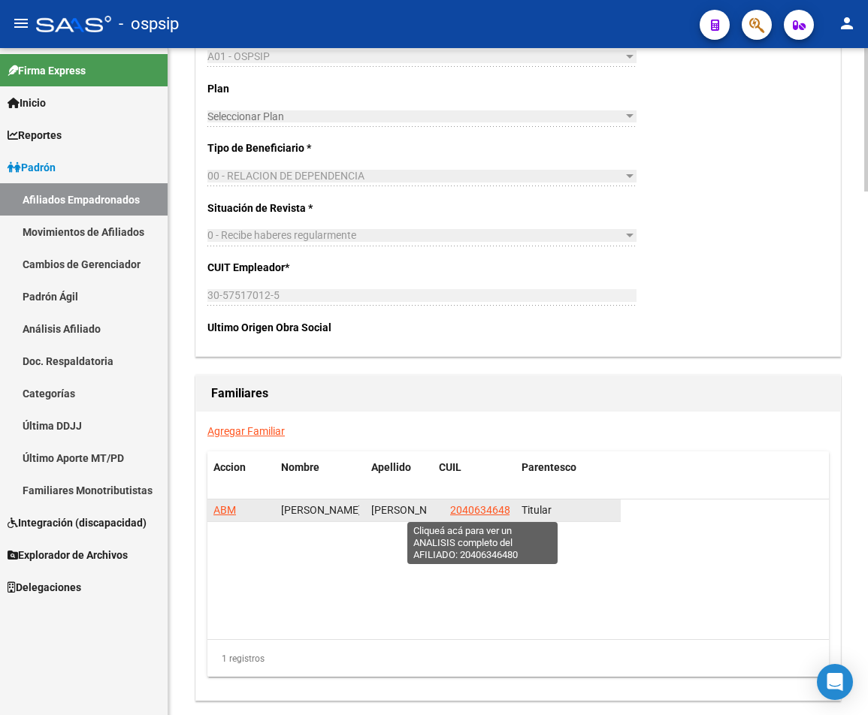
click at [472, 505] on span "20406346480" at bounding box center [483, 510] width 66 height 12
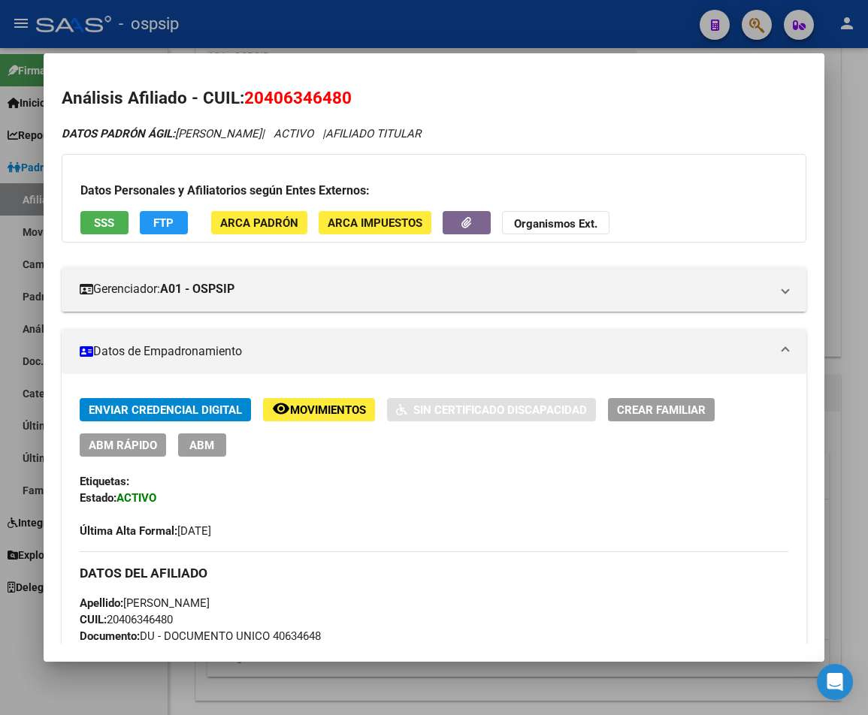
click at [596, 53] on mat-dialog-container "Análisis Afiliado - CUIL: 20406346480 DATOS PADRÓN ÁGIL: [PERSON_NAME] | ACTIVO…" at bounding box center [434, 357] width 781 height 608
click at [634, 20] on div at bounding box center [434, 357] width 868 height 715
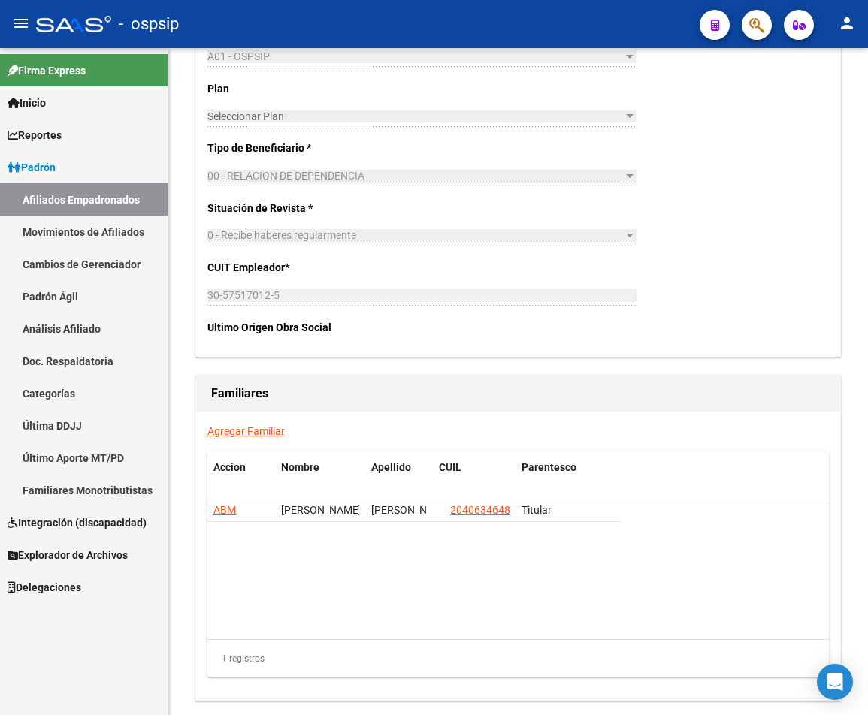
drag, startPoint x: 580, startPoint y: 34, endPoint x: 587, endPoint y: 32, distance: 7.7
click at [586, 33] on div "- ospsip" at bounding box center [361, 24] width 651 height 33
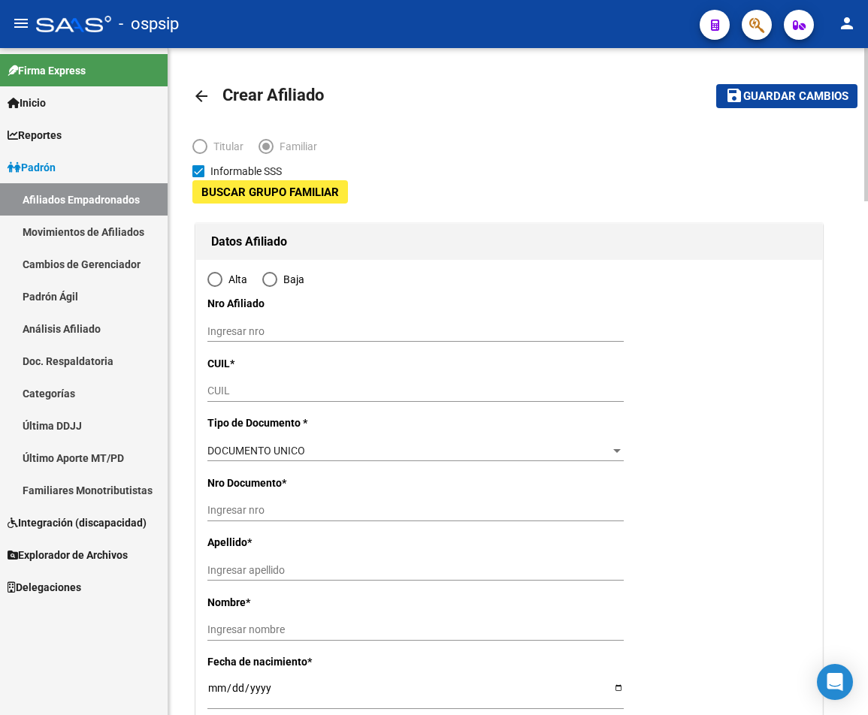
type input "30-57517012-5"
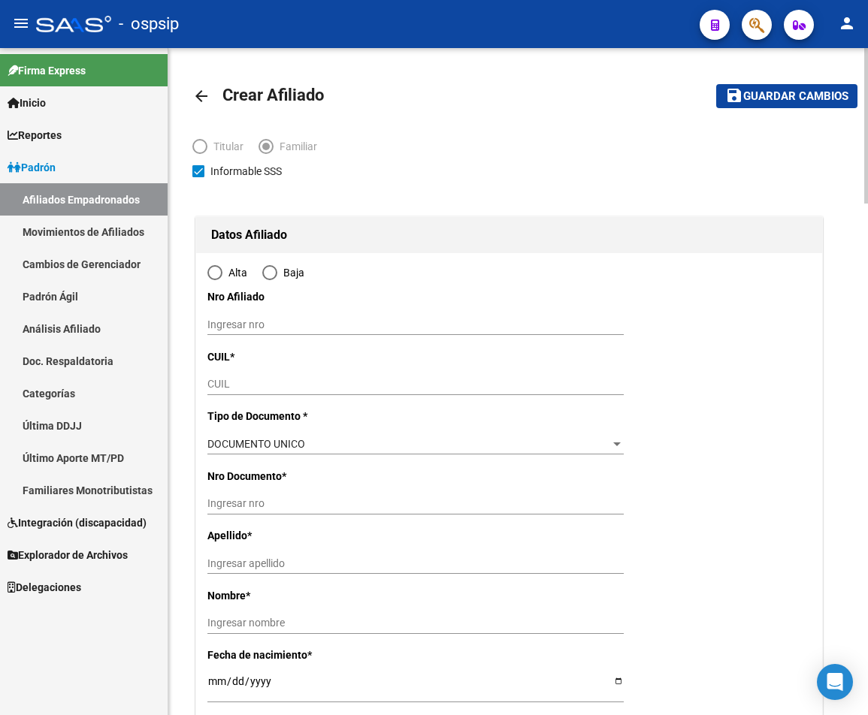
type input "[PERSON_NAME] *"
type input "1664"
type input "SARMIENTO"
type input "1650"
radio input "true"
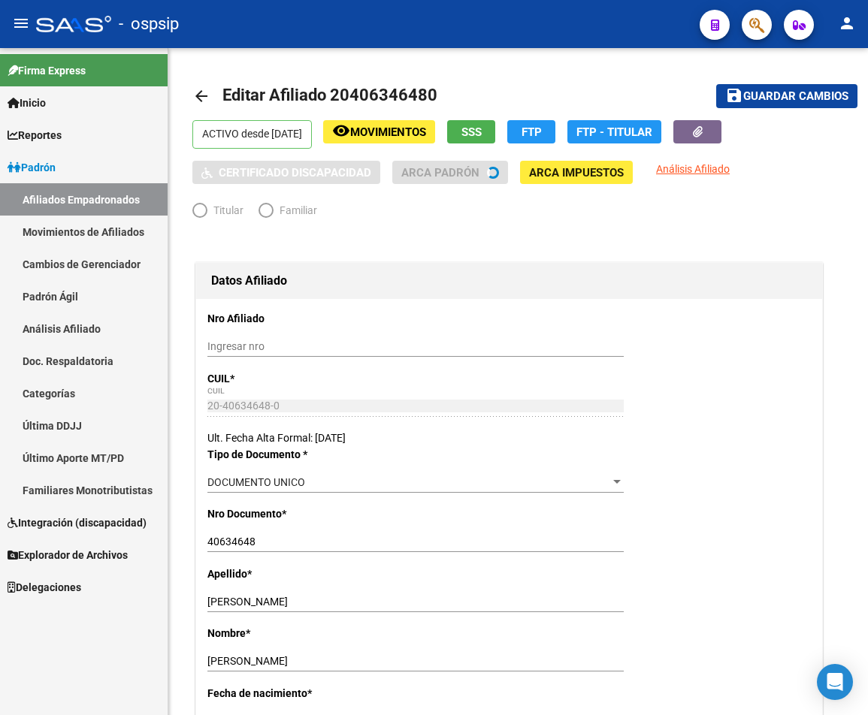
radio input "true"
type input "30-57517012-5"
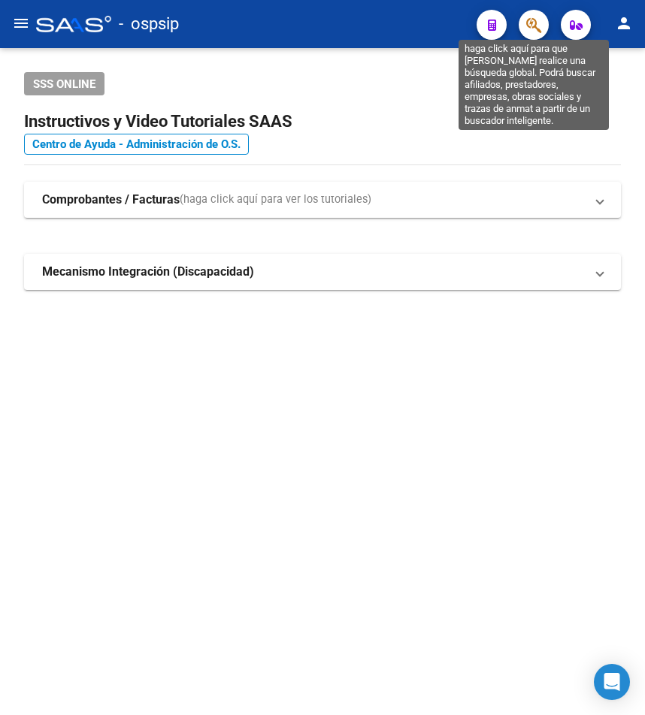
click at [539, 24] on icon "button" at bounding box center [533, 25] width 15 height 17
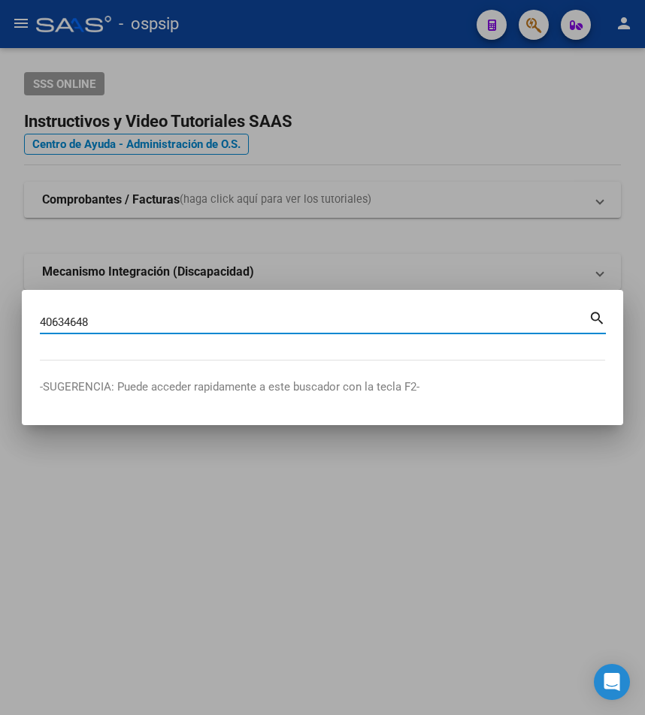
type input "40634648"
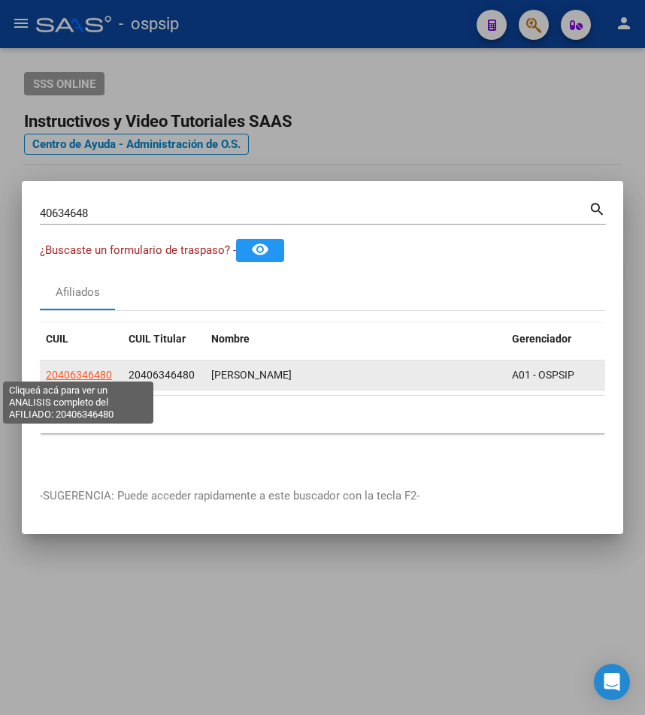
click at [94, 370] on span "20406346480" at bounding box center [79, 375] width 66 height 12
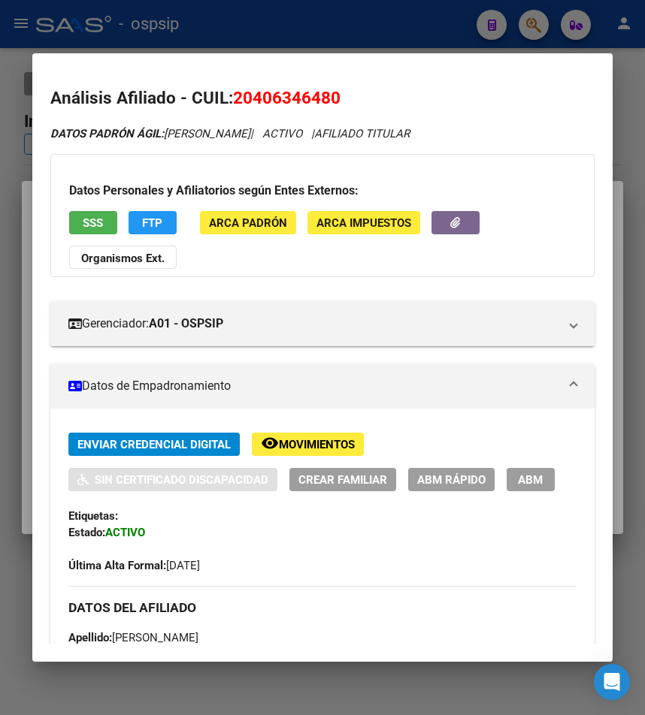
drag, startPoint x: 349, startPoint y: 22, endPoint x: 354, endPoint y: 29, distance: 9.2
click at [351, 27] on div at bounding box center [322, 357] width 645 height 715
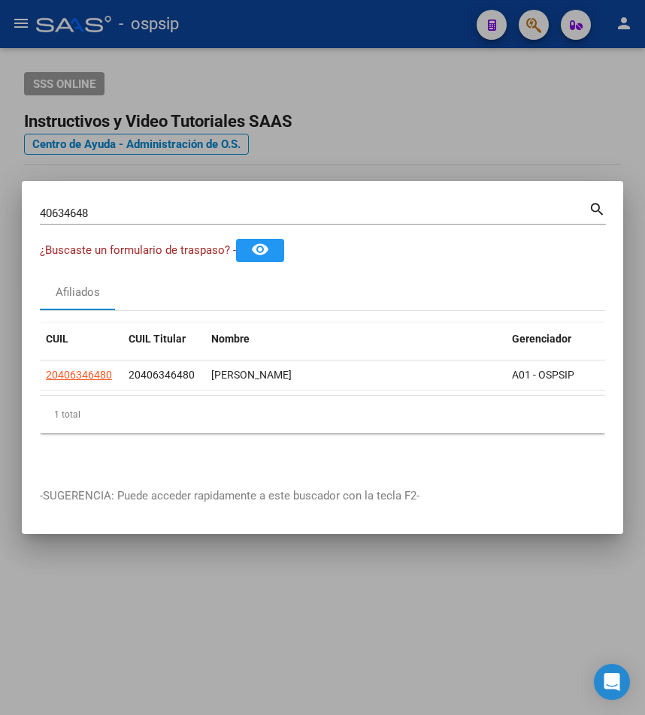
drag, startPoint x: 394, startPoint y: 102, endPoint x: 395, endPoint y: 121, distance: 18.8
click at [395, 107] on div at bounding box center [322, 357] width 645 height 715
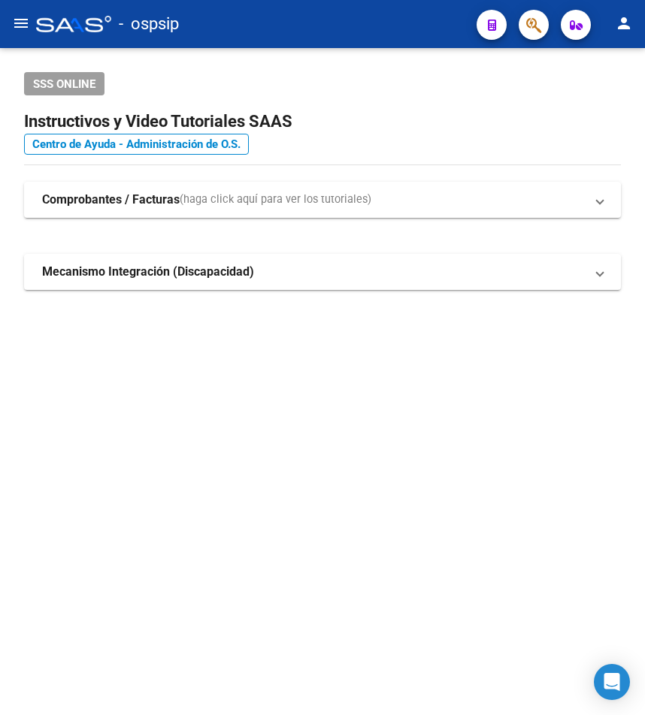
click at [5, 246] on div "SSS ONLINE Instructivos y Video Tutoriales SAAS Centro de Ayuda - Administració…" at bounding box center [322, 205] width 645 height 314
click at [514, 119] on h2 "Instructivos y Video Tutoriales SAAS" at bounding box center [322, 121] width 596 height 29
click at [370, 545] on mat-sidenav-content "SSS ONLINE Instructivos y Video Tutoriales SAAS Centro de Ayuda - Administració…" at bounding box center [322, 381] width 645 height 667
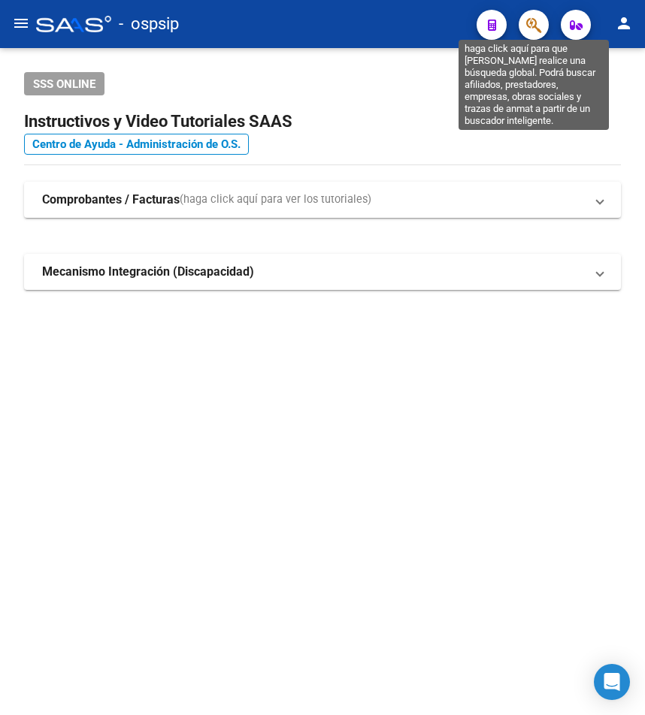
click at [535, 34] on icon "button" at bounding box center [533, 25] width 15 height 17
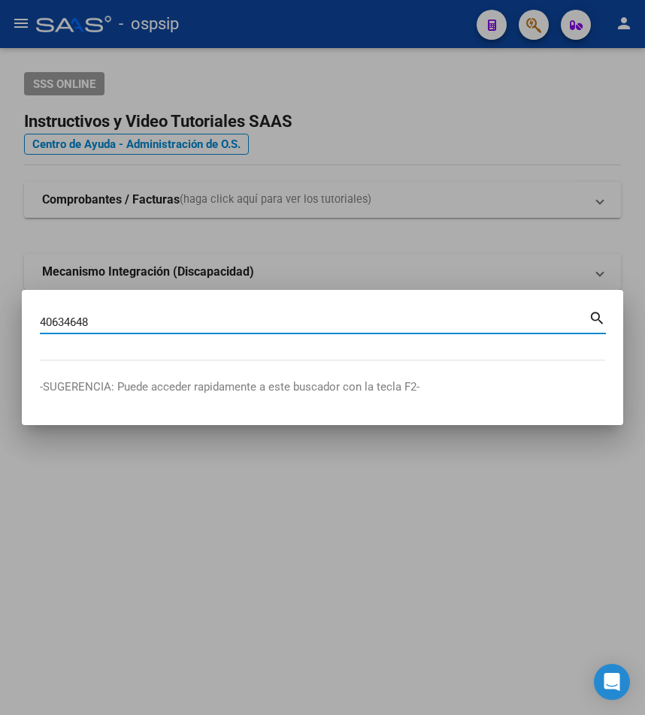
type input "40634648"
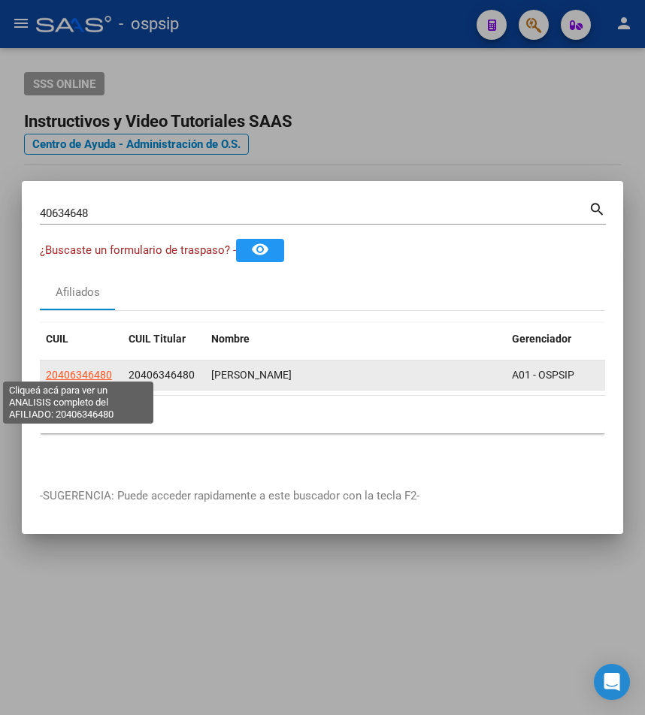
click at [86, 374] on span "20406346480" at bounding box center [79, 375] width 66 height 12
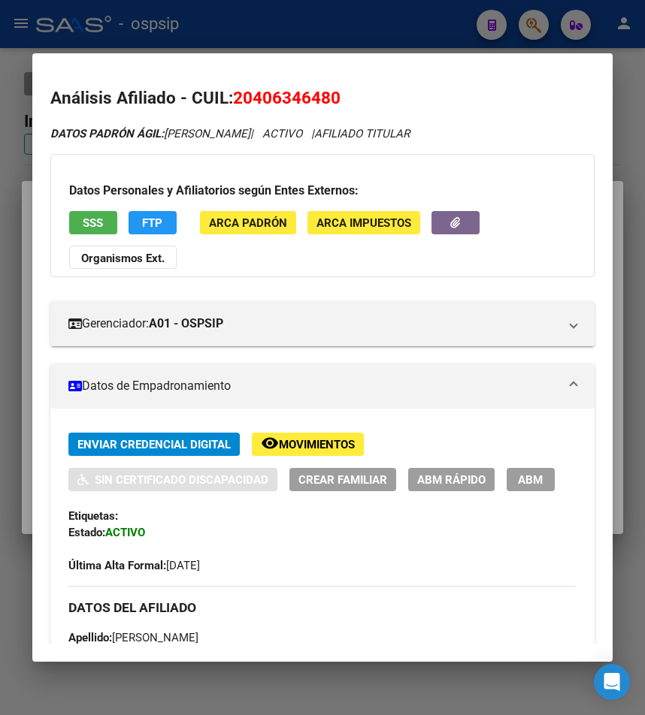
drag, startPoint x: 495, startPoint y: 357, endPoint x: 461, endPoint y: 355, distance: 33.9
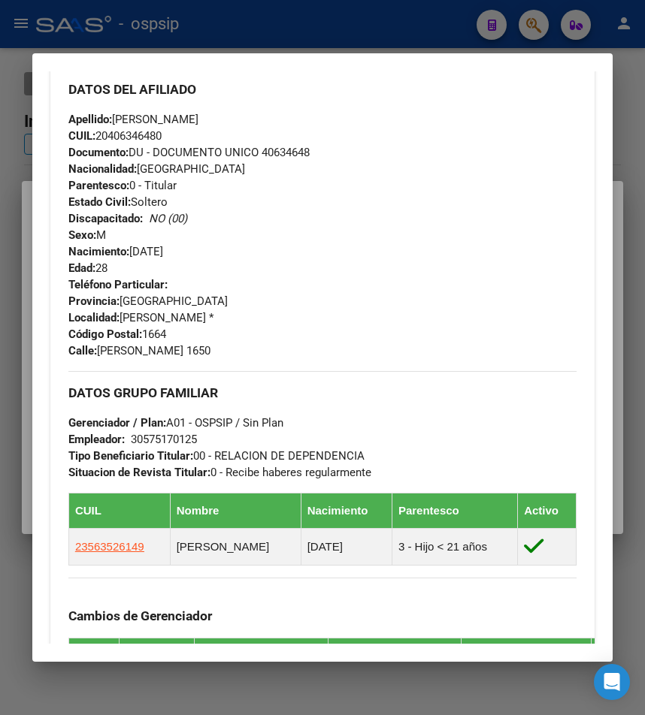
scroll to position [526, 0]
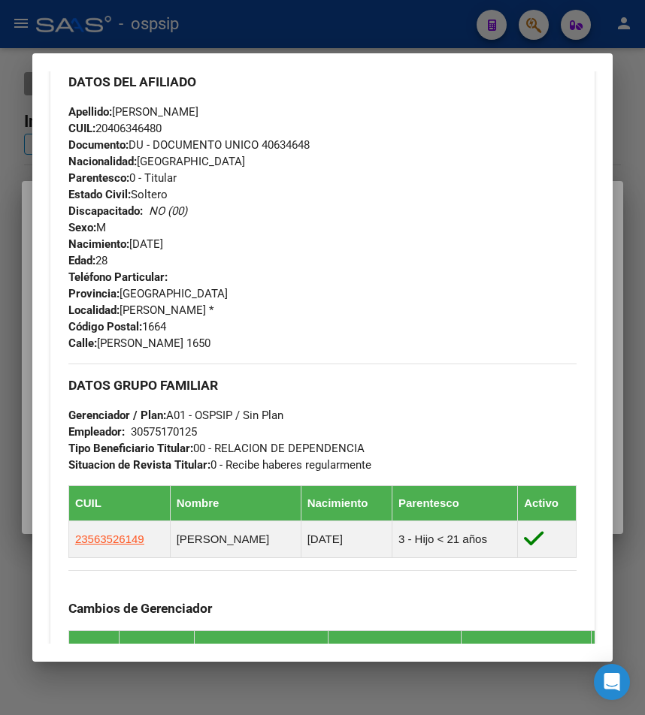
click at [425, 388] on h3 "DATOS GRUPO FAMILIAR" at bounding box center [322, 385] width 508 height 17
click at [385, 32] on div at bounding box center [322, 357] width 645 height 715
